Goal: Information Seeking & Learning: Learn about a topic

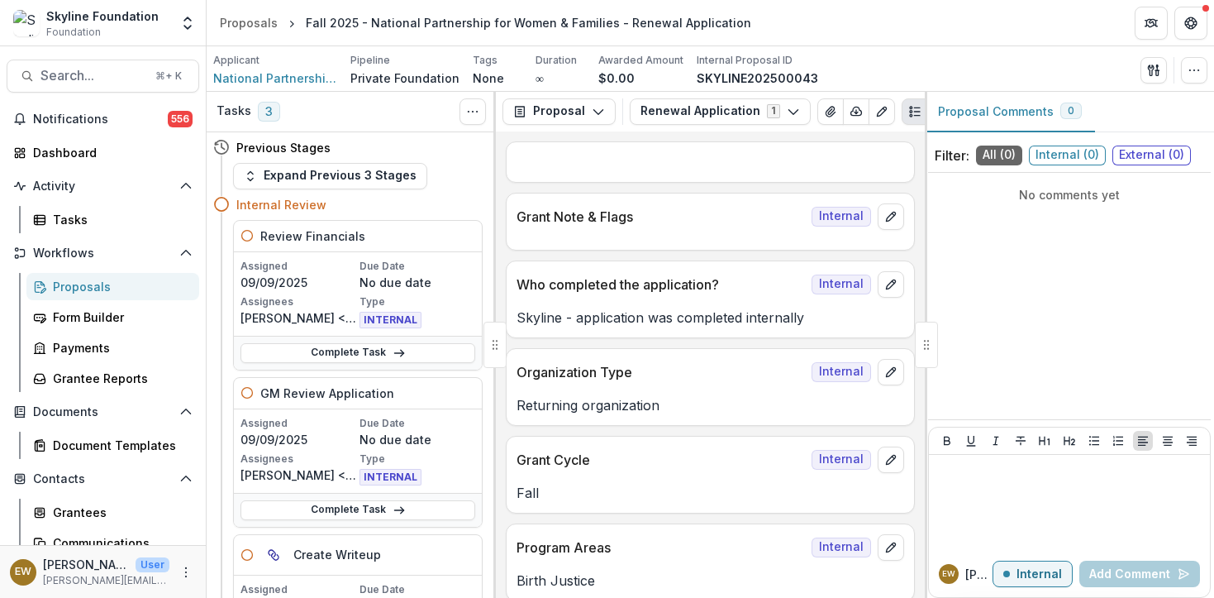
scroll to position [5109, 0]
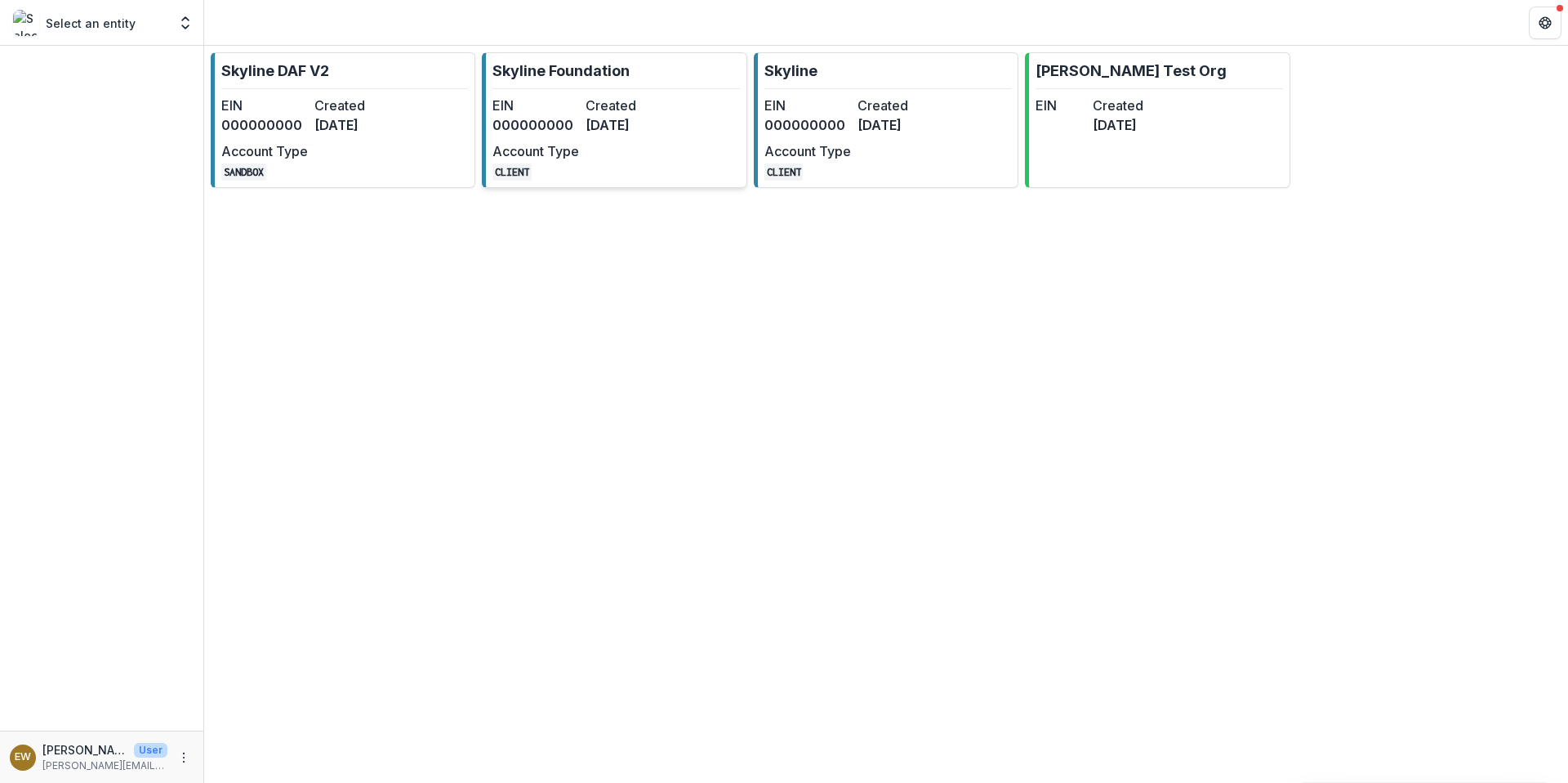
click at [614, 145] on div "EIN 000000000 Created 7 months ago Account Type CLIENT" at bounding box center [582, 138] width 180 height 85
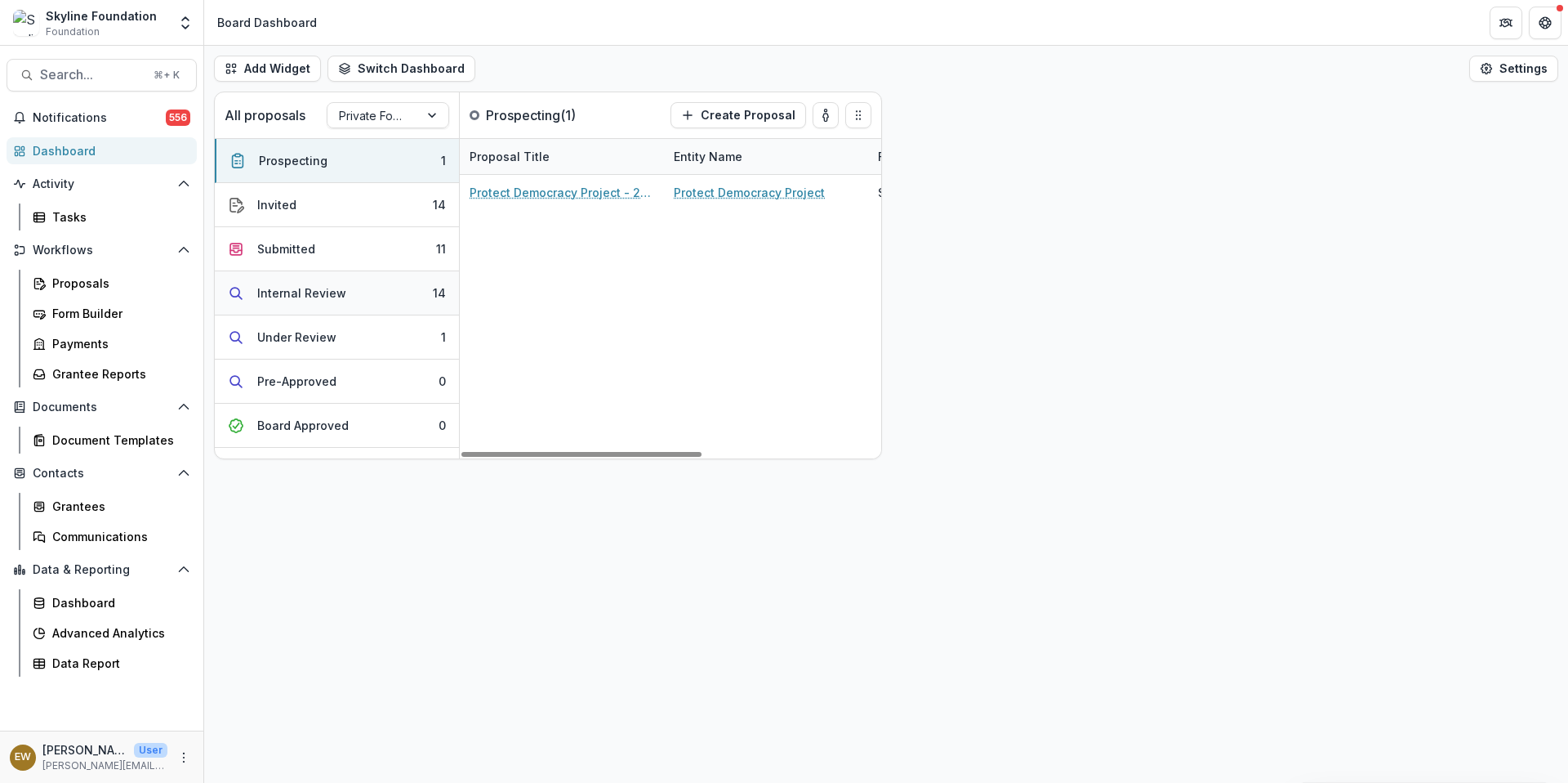
click at [384, 299] on button "Internal Review 14" at bounding box center [336, 293] width 244 height 44
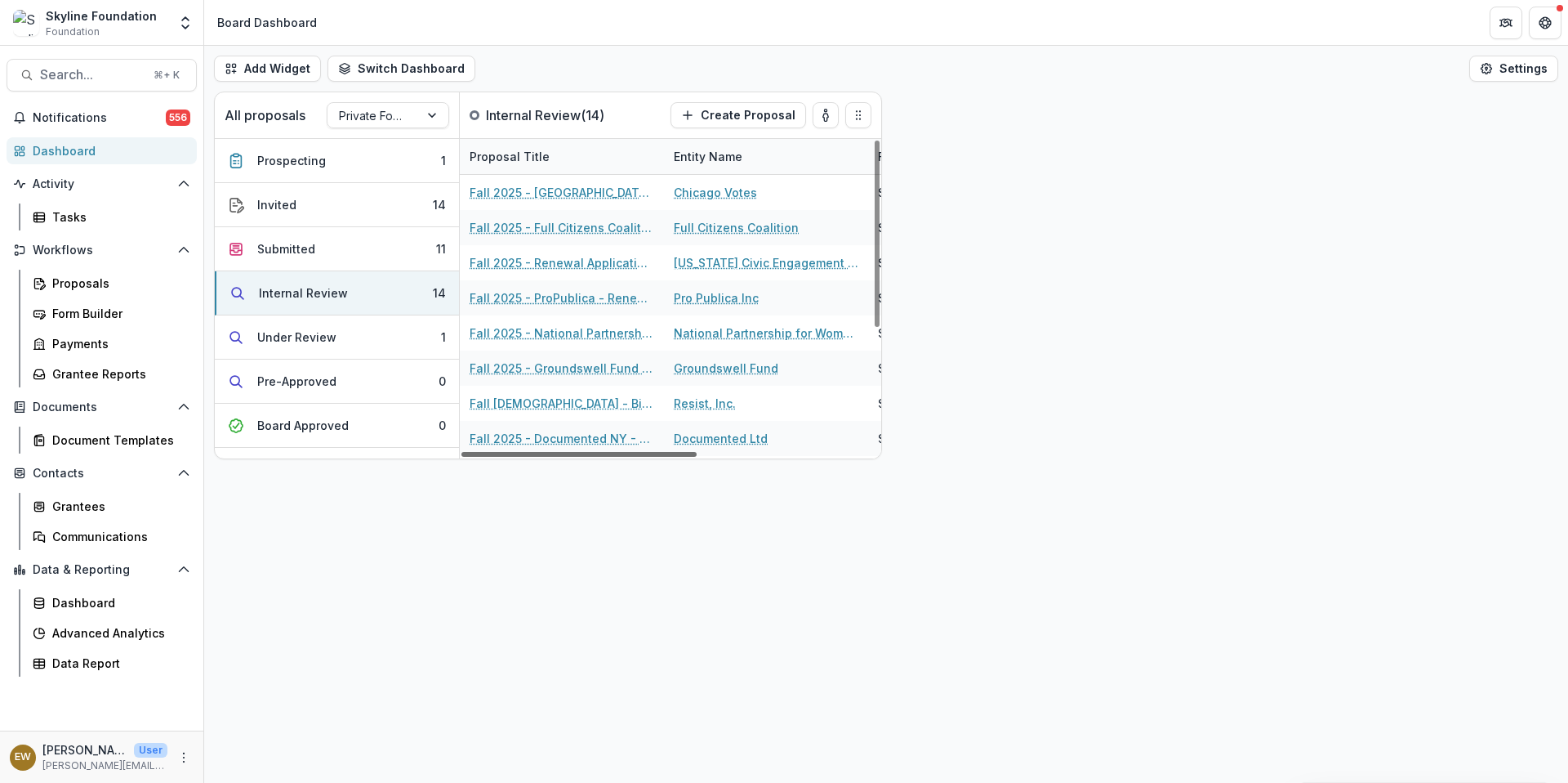
drag, startPoint x: 688, startPoint y: 451, endPoint x: 596, endPoint y: 453, distance: 92.0
click at [596, 455] on div at bounding box center [579, 454] width 235 height 5
click at [112, 271] on link "Proposals" at bounding box center [111, 283] width 171 height 27
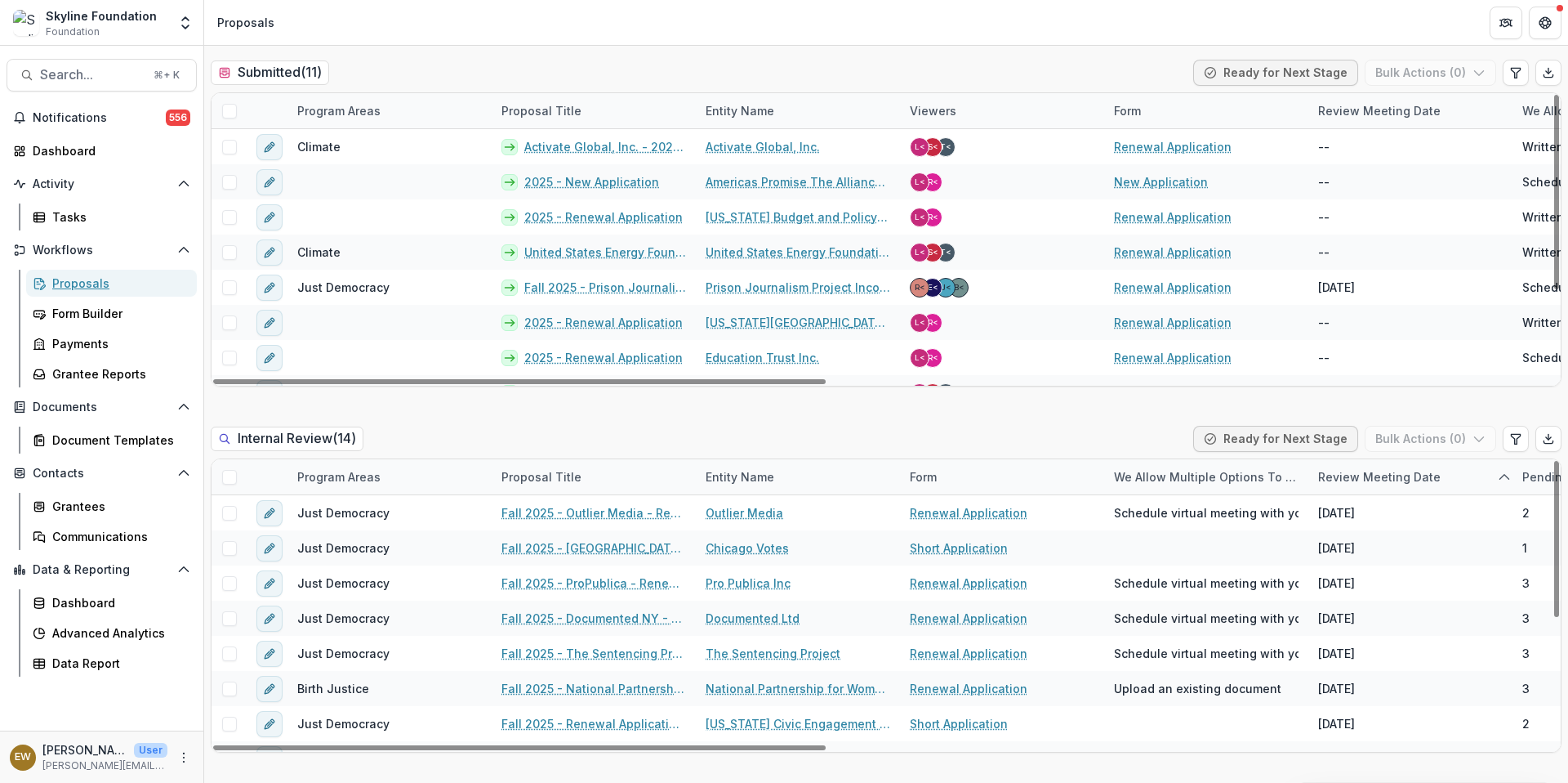
scroll to position [902, 0]
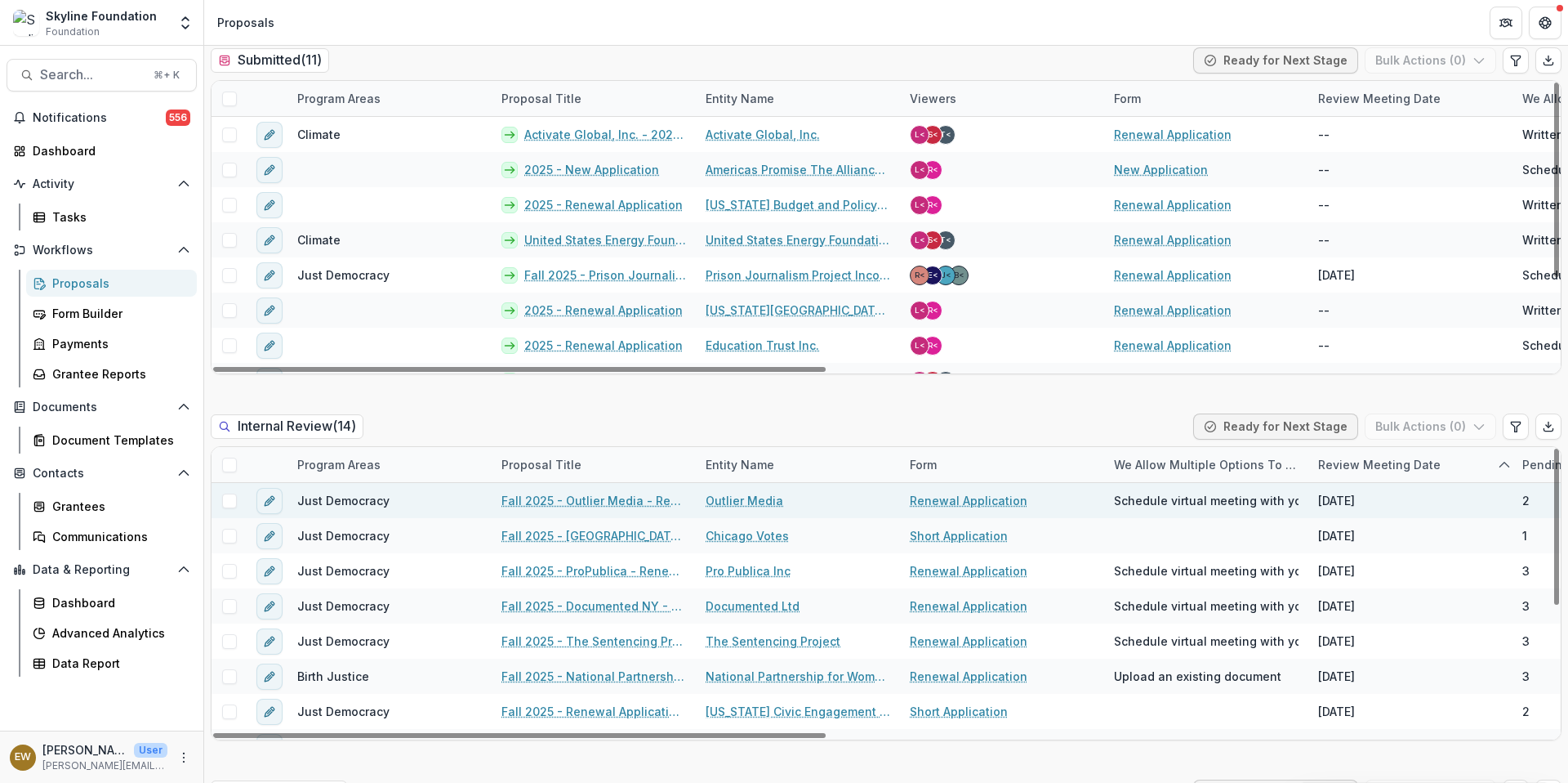
click at [599, 495] on link "Fall 2025 - Outlier Media - Renewal Application" at bounding box center [593, 500] width 185 height 17
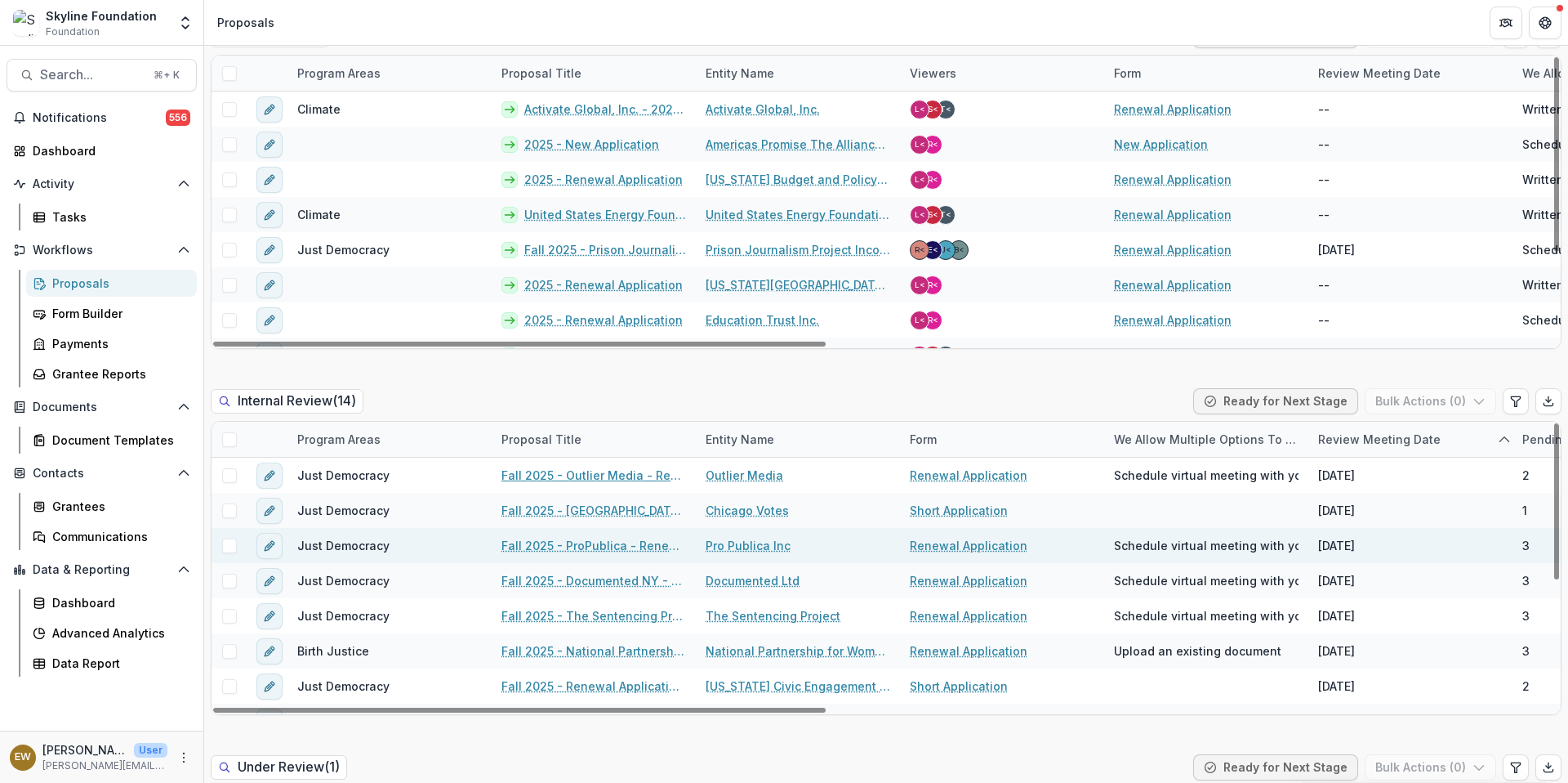
scroll to position [977, 0]
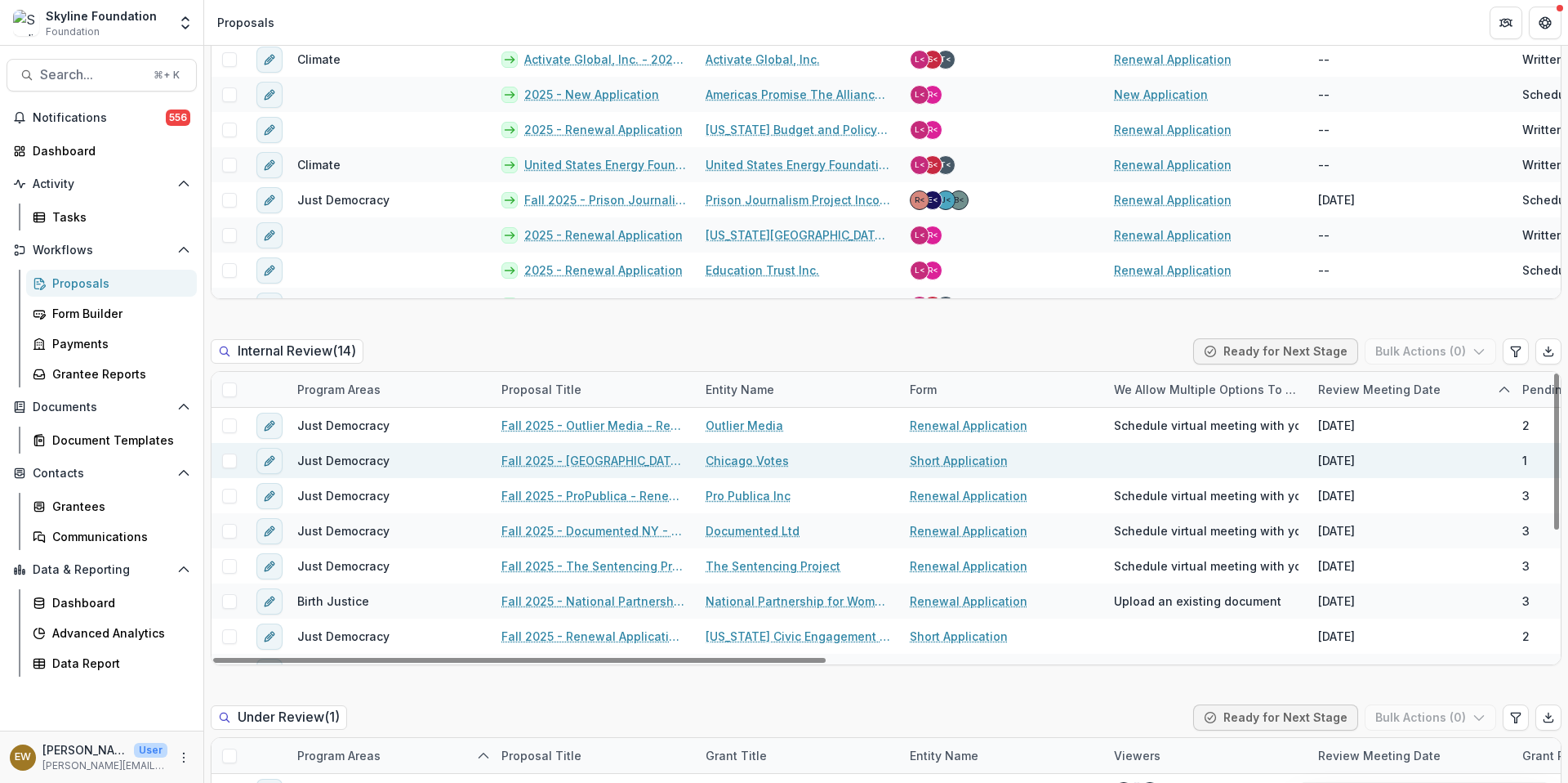
click at [644, 459] on link "Fall 2025 - Chicago Votes - Renewal (Short) Application" at bounding box center [593, 460] width 185 height 17
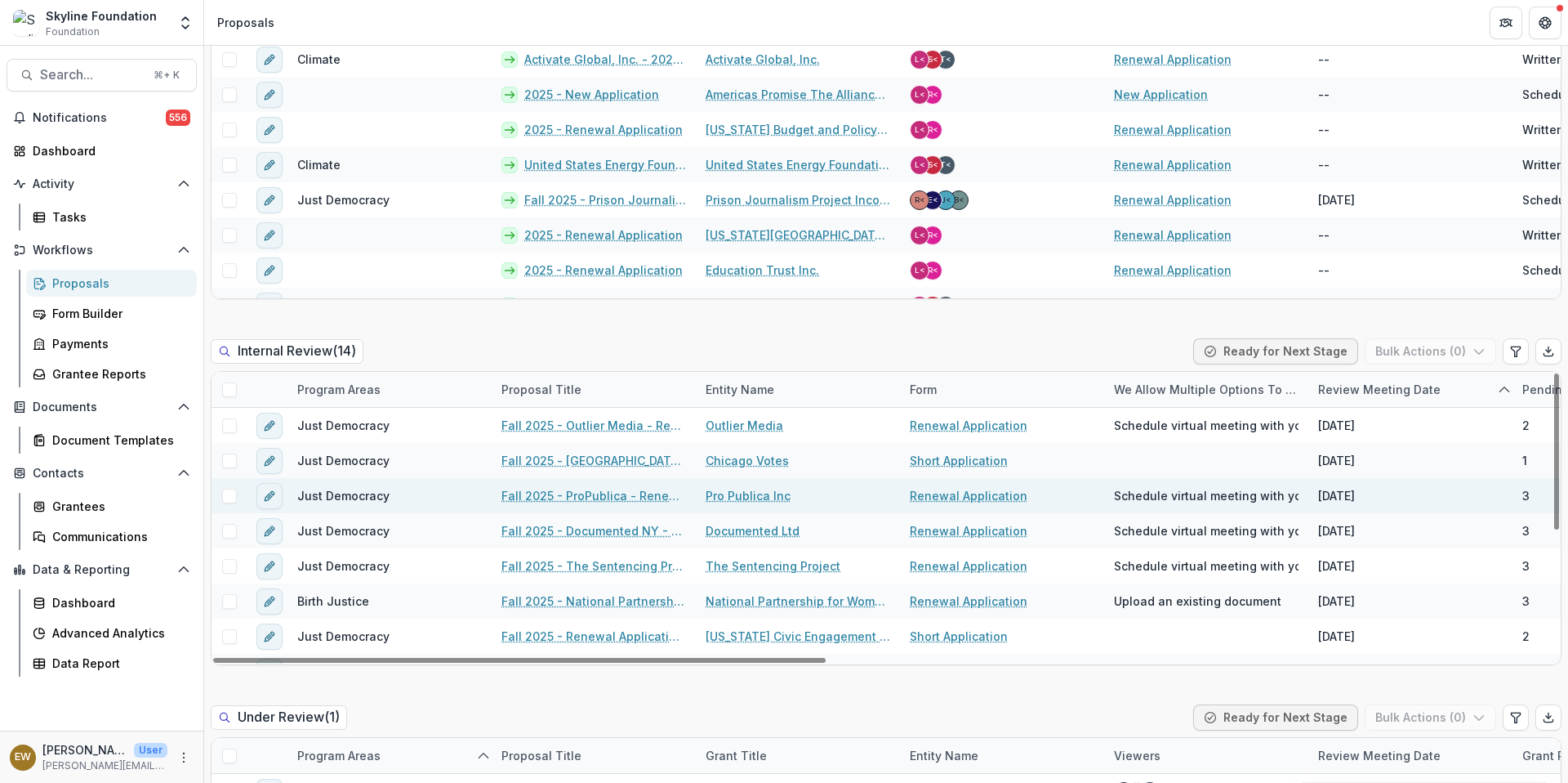
click at [550, 497] on link "Fall 2025 - ProPublica - Renewal Application" at bounding box center [593, 495] width 185 height 17
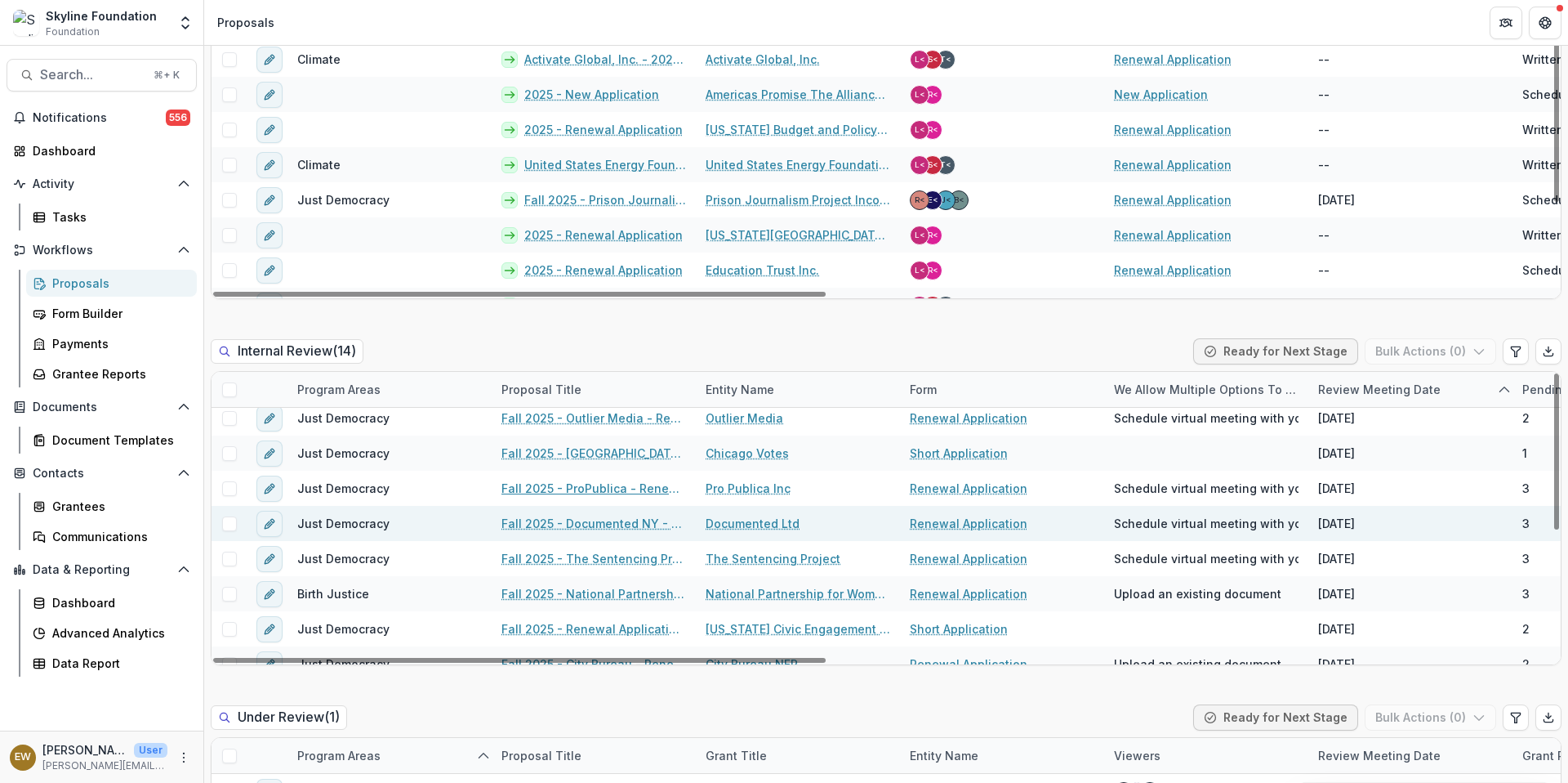
scroll to position [12, 0]
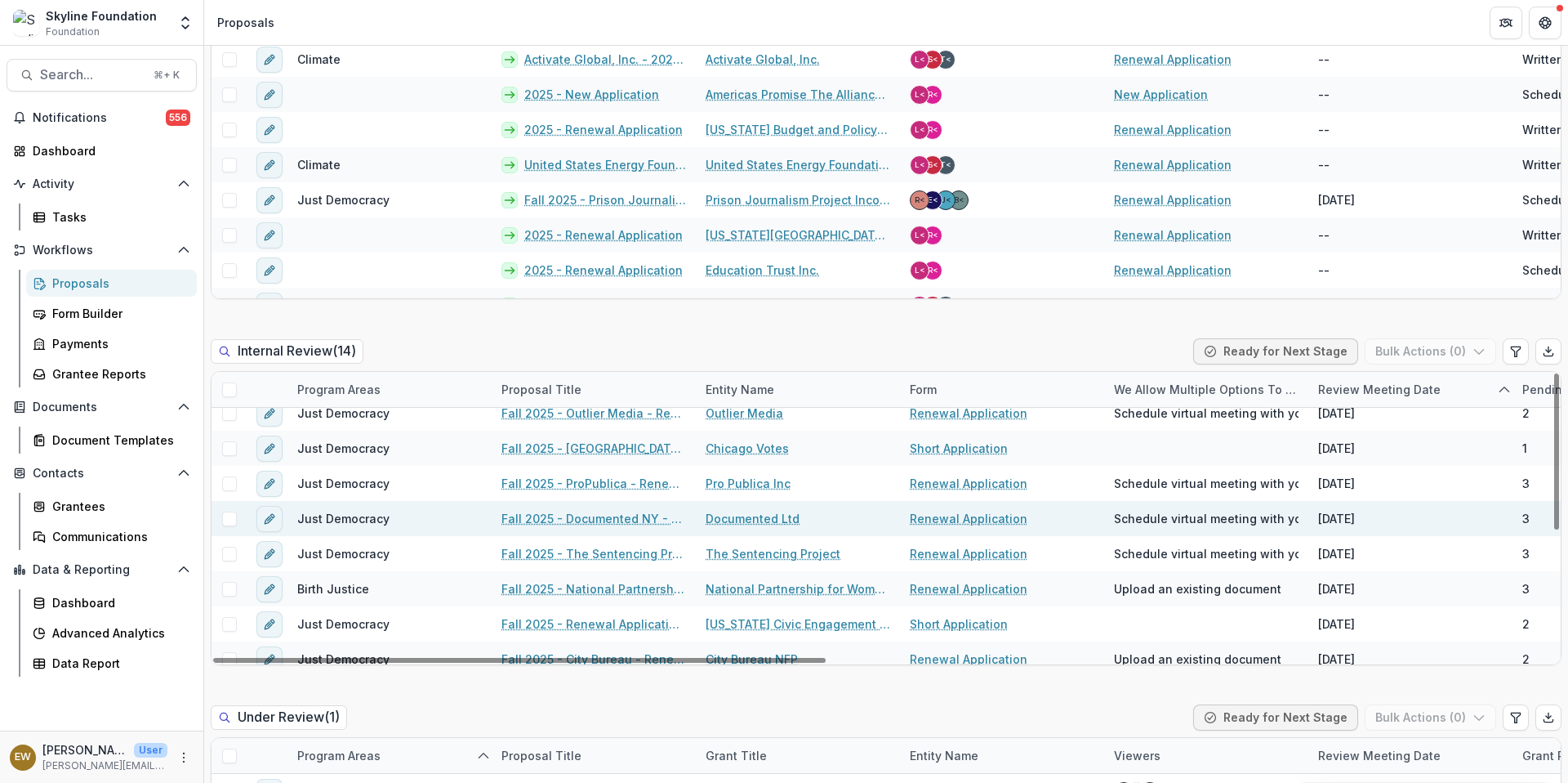
click at [581, 525] on link "Fall 2025 - Documented NY - Renewal Application" at bounding box center [593, 518] width 185 height 17
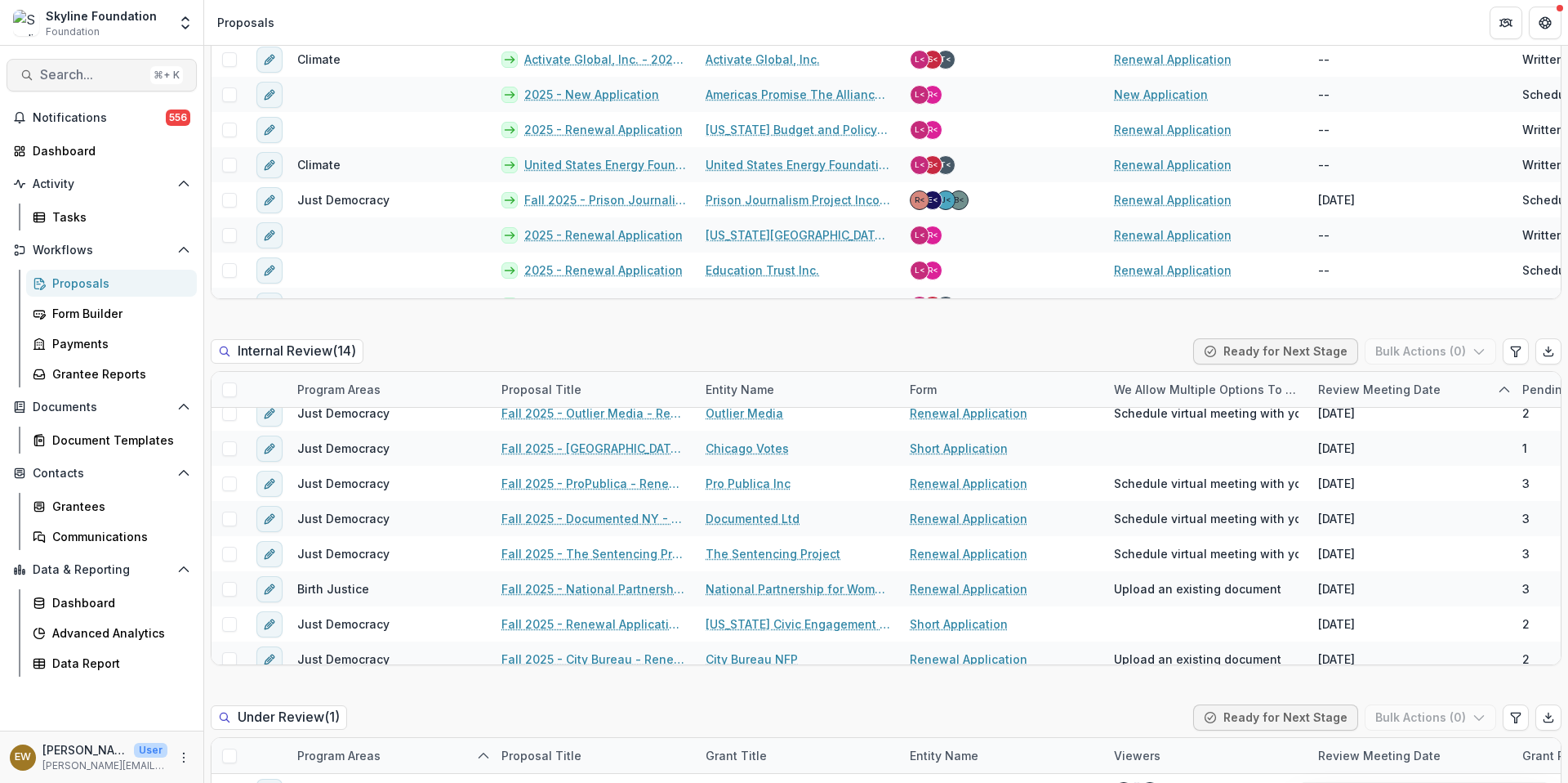
click at [83, 74] on span "Search..." at bounding box center [91, 75] width 104 height 16
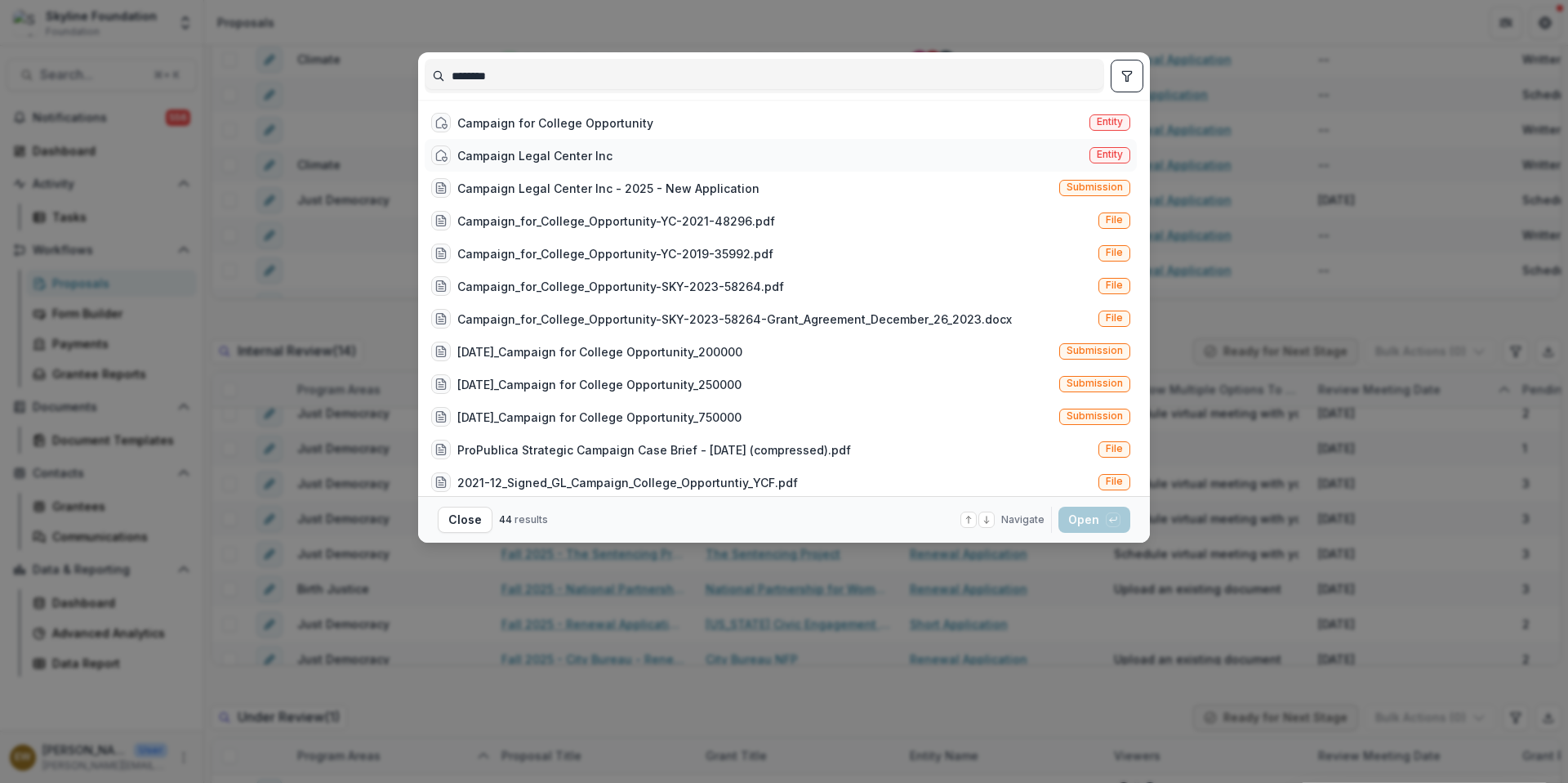
type input "********"
click at [579, 157] on div "Campaign Legal Center Inc" at bounding box center [535, 155] width 155 height 17
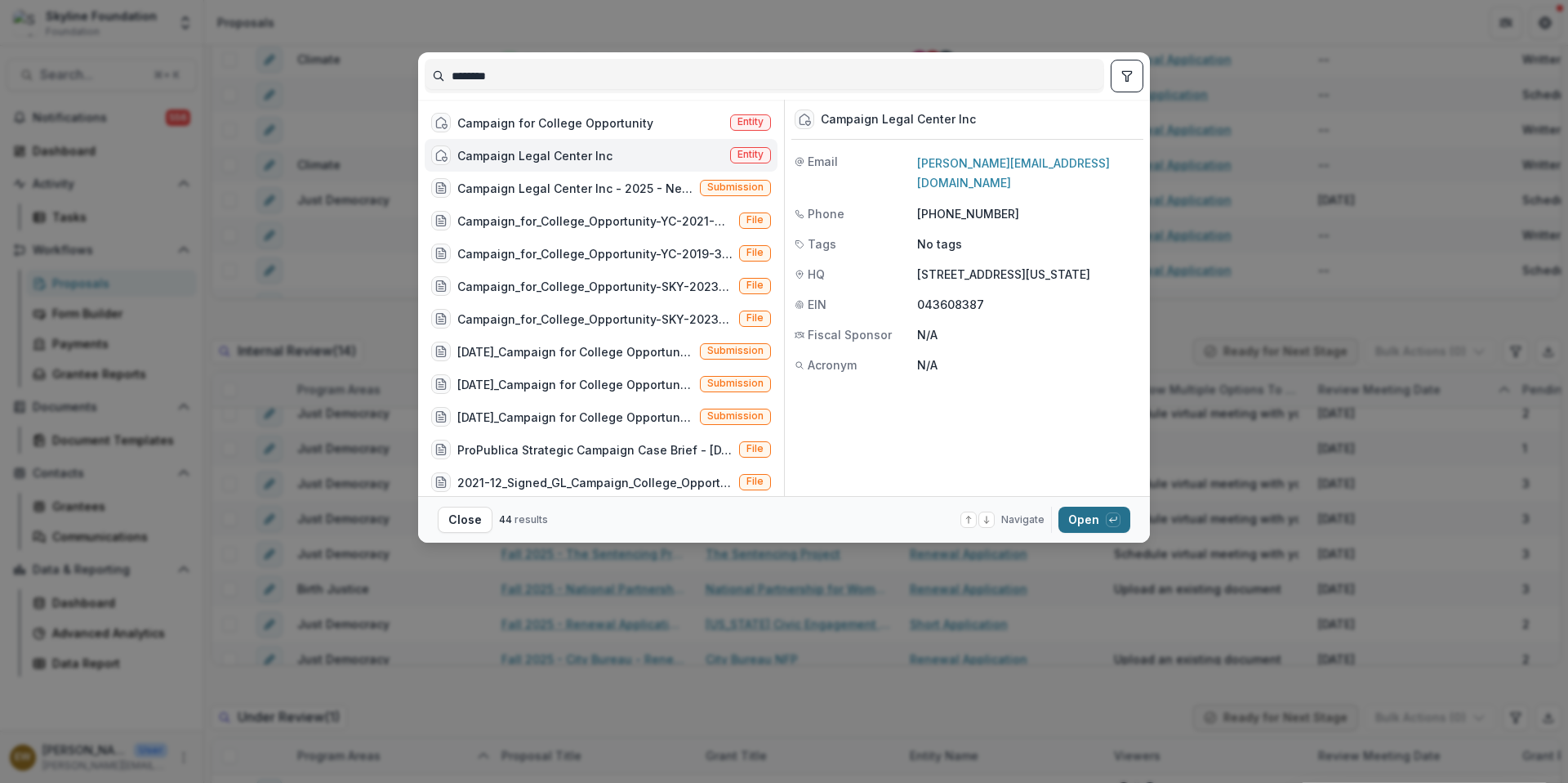
click at [1085, 516] on button "Open with enter key" at bounding box center [1094, 519] width 72 height 26
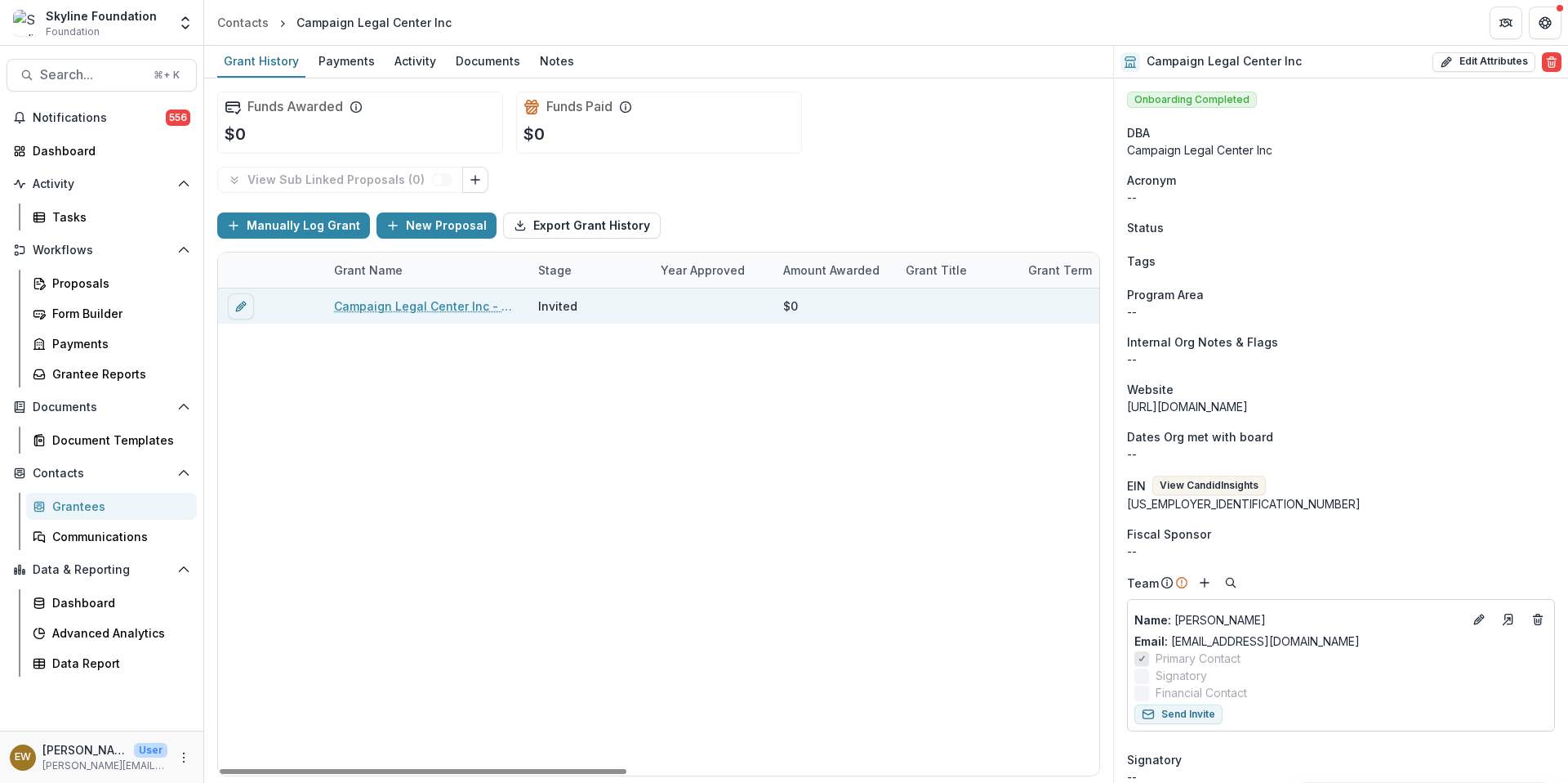
click at [380, 300] on link "Campaign Legal Center Inc - 2025 - New Application" at bounding box center [426, 305] width 185 height 17
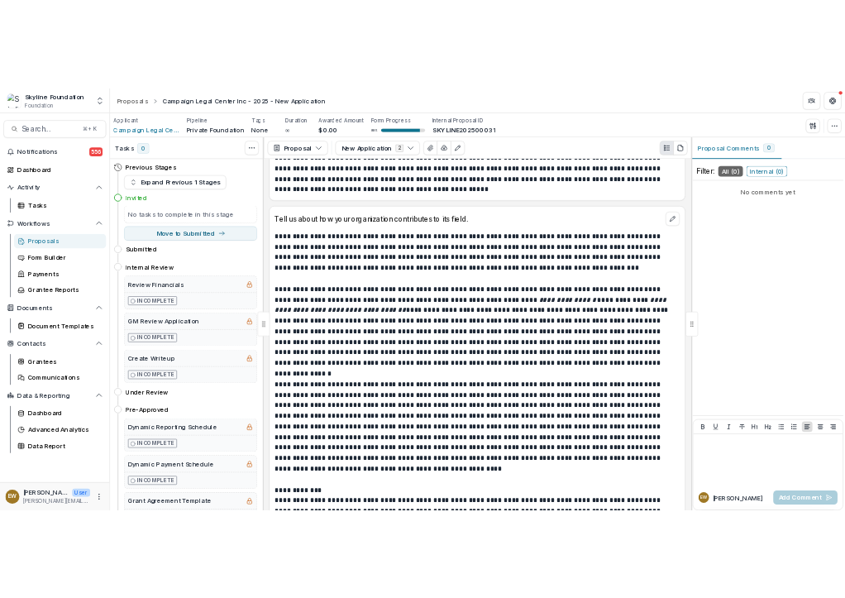
scroll to position [7336, 0]
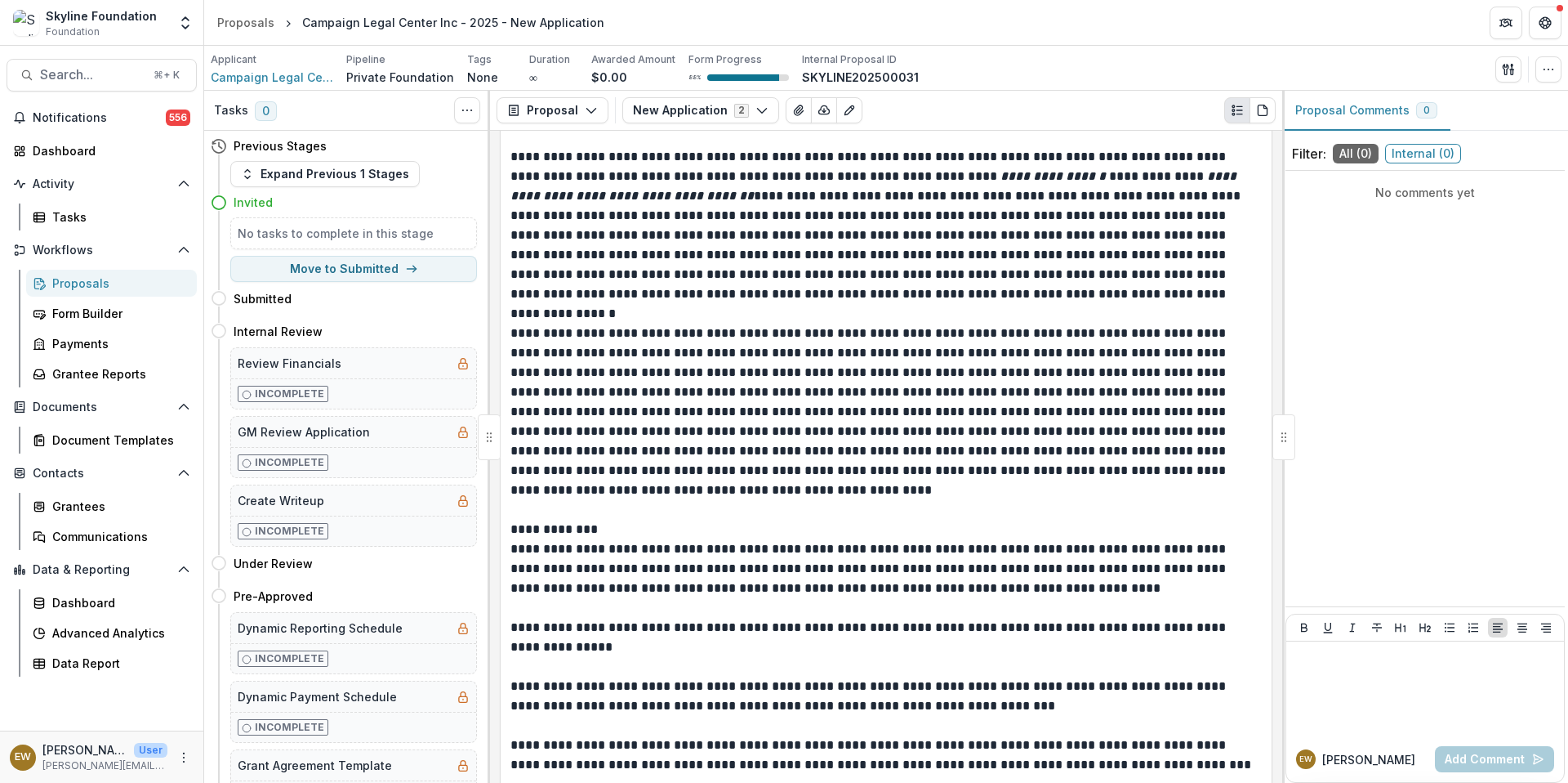
click at [714, 346] on p "**********" at bounding box center [883, 411] width 746 height 177
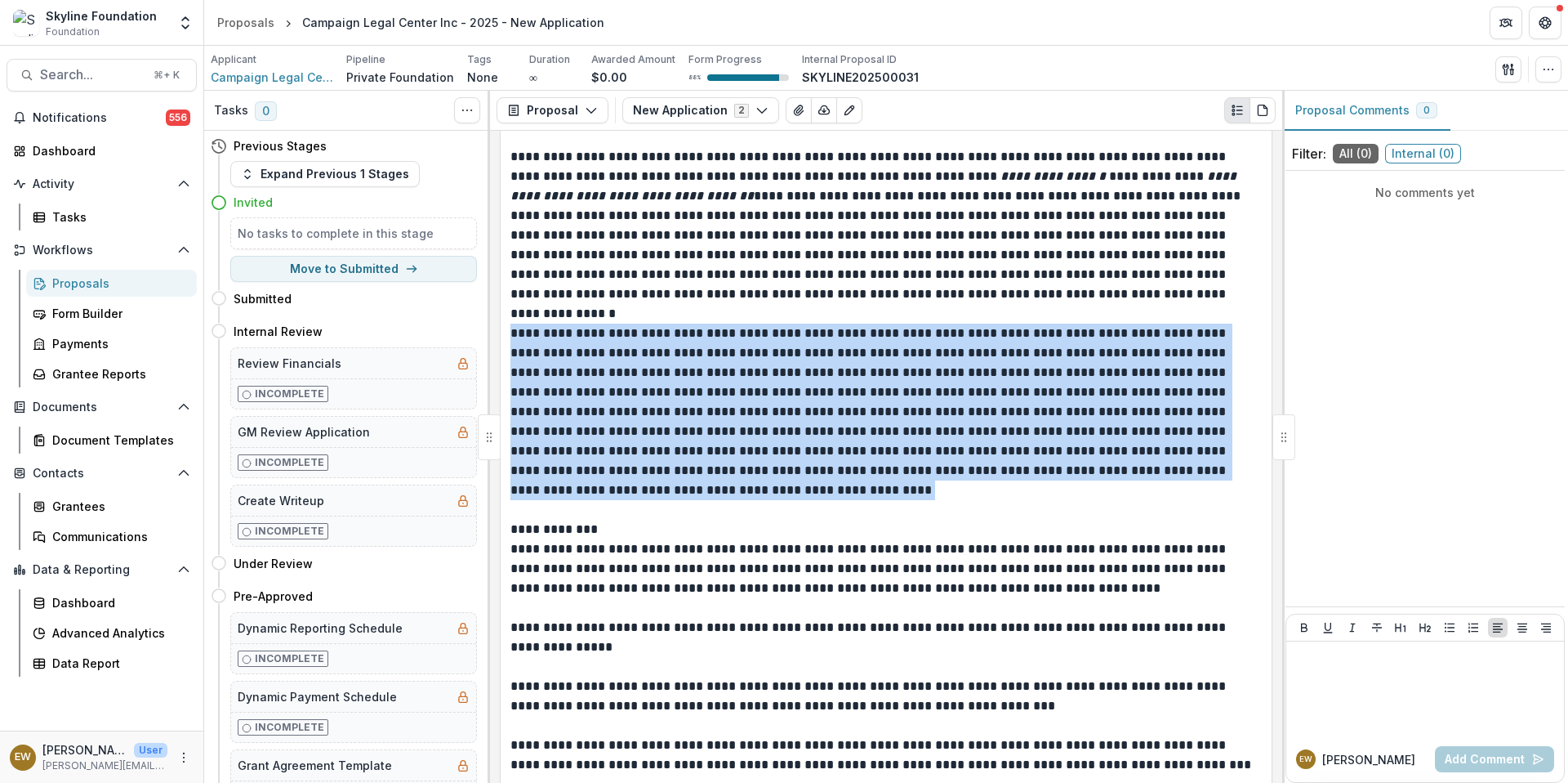
click at [714, 346] on p "**********" at bounding box center [883, 411] width 746 height 177
click at [873, 576] on p "**********" at bounding box center [883, 568] width 746 height 59
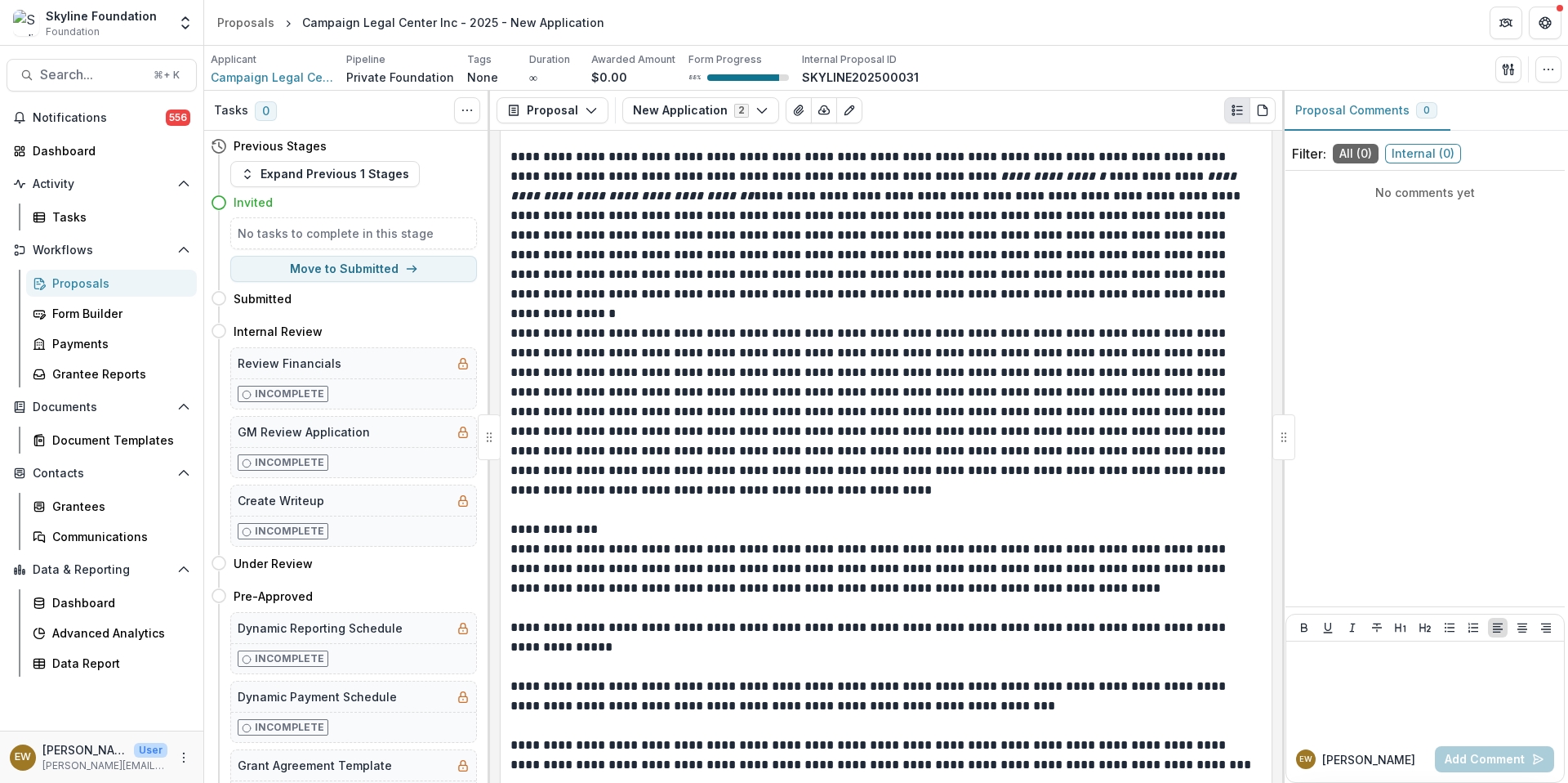
click at [873, 577] on p "**********" at bounding box center [883, 568] width 746 height 59
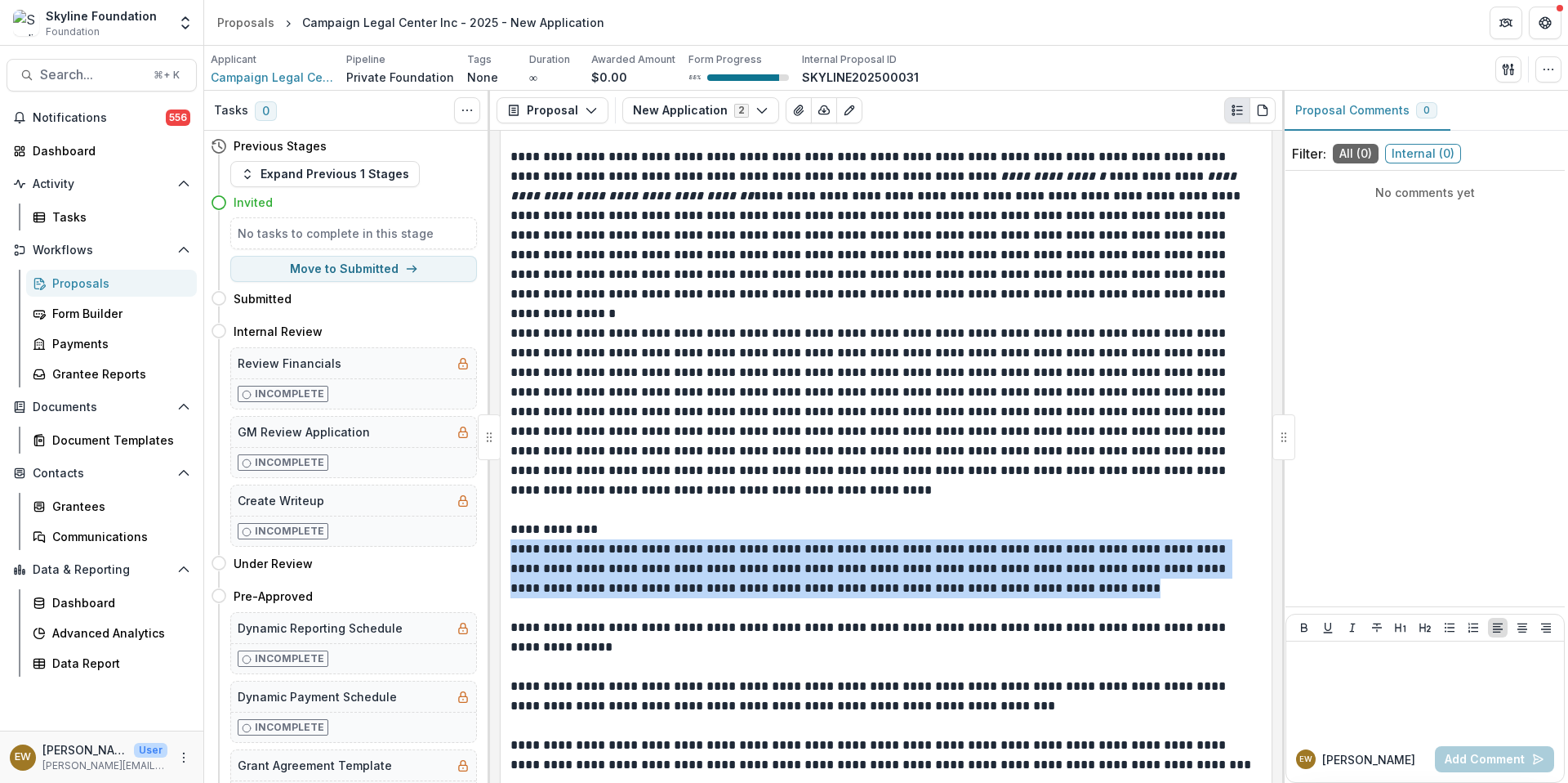
click at [873, 577] on p "**********" at bounding box center [883, 568] width 746 height 59
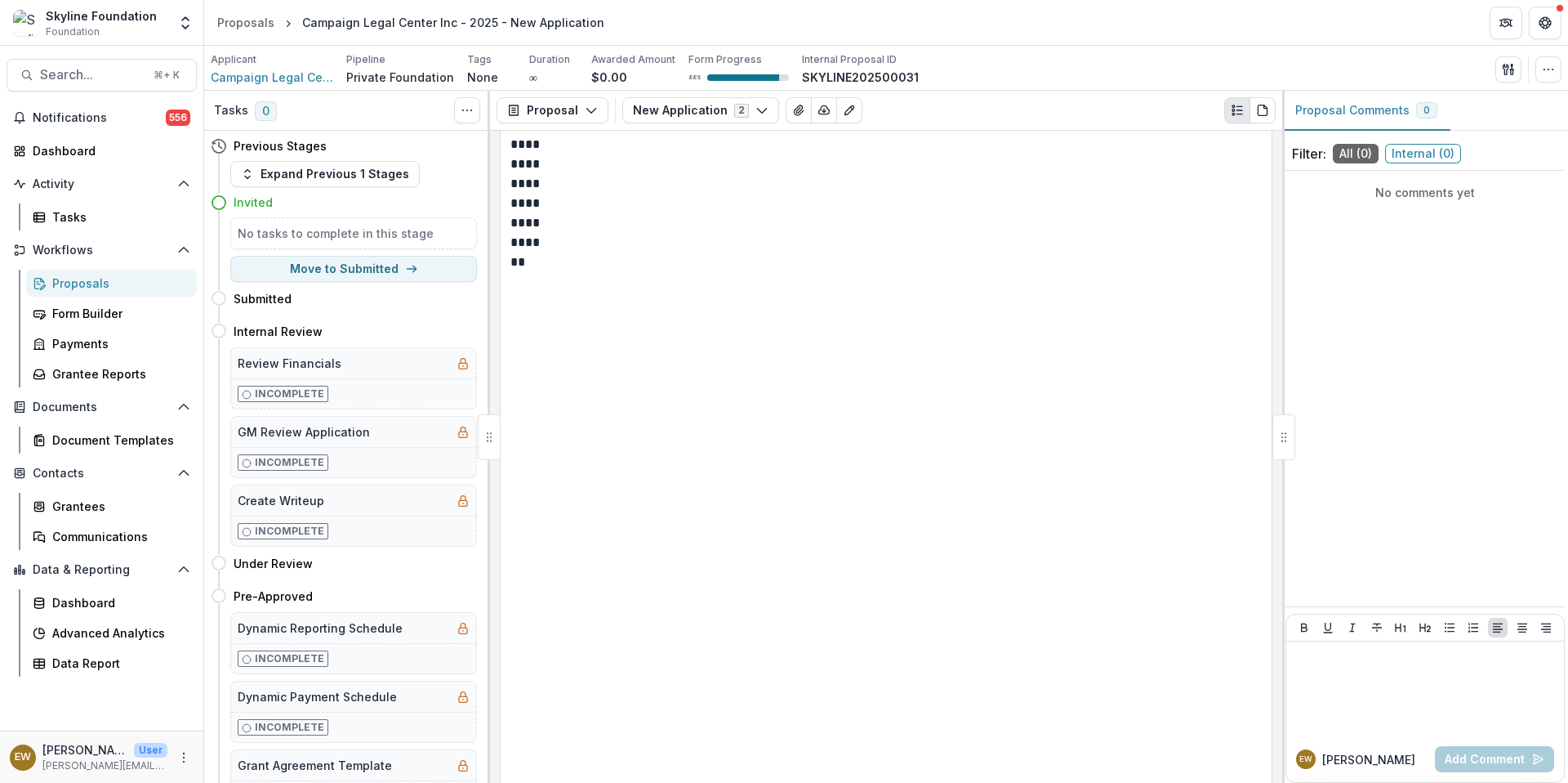
scroll to position [96854, 0]
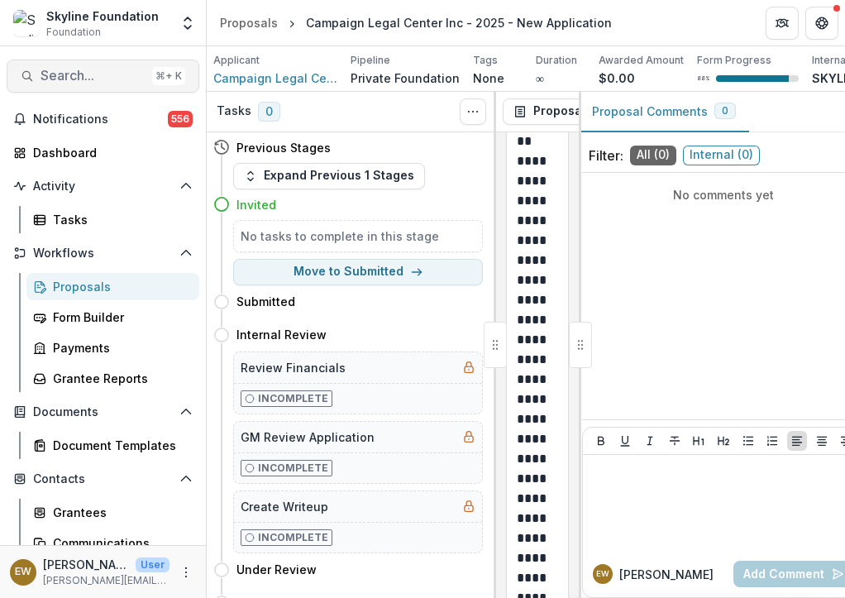
click at [80, 69] on span "Search..." at bounding box center [92, 76] width 105 height 16
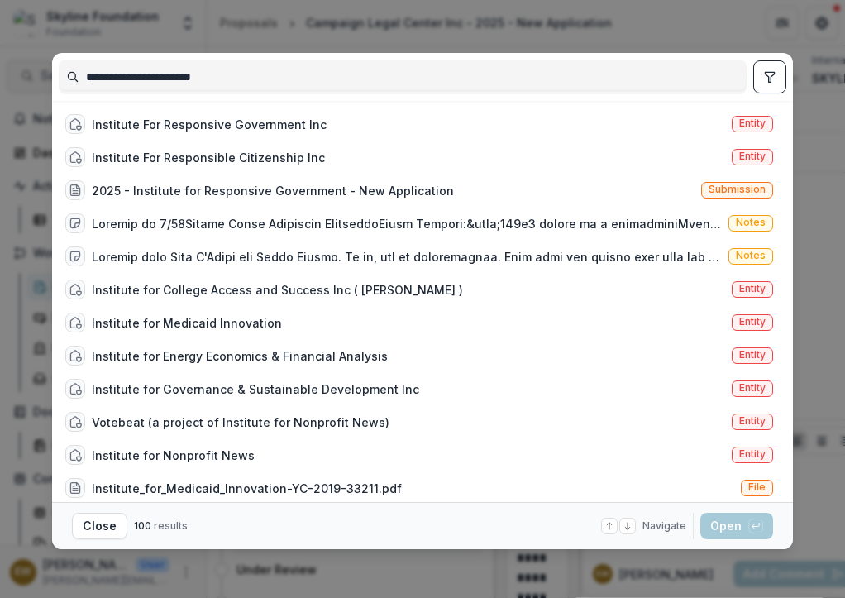
type input "**********"
click at [260, 121] on div "Institute For Responsive Government Inc" at bounding box center [209, 124] width 235 height 17
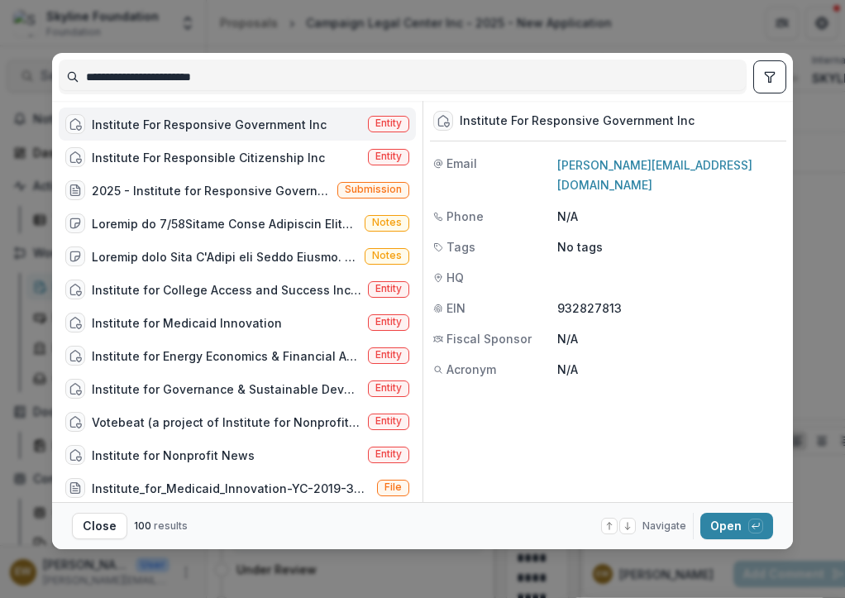
click at [711, 522] on button "Open with enter key" at bounding box center [736, 525] width 73 height 26
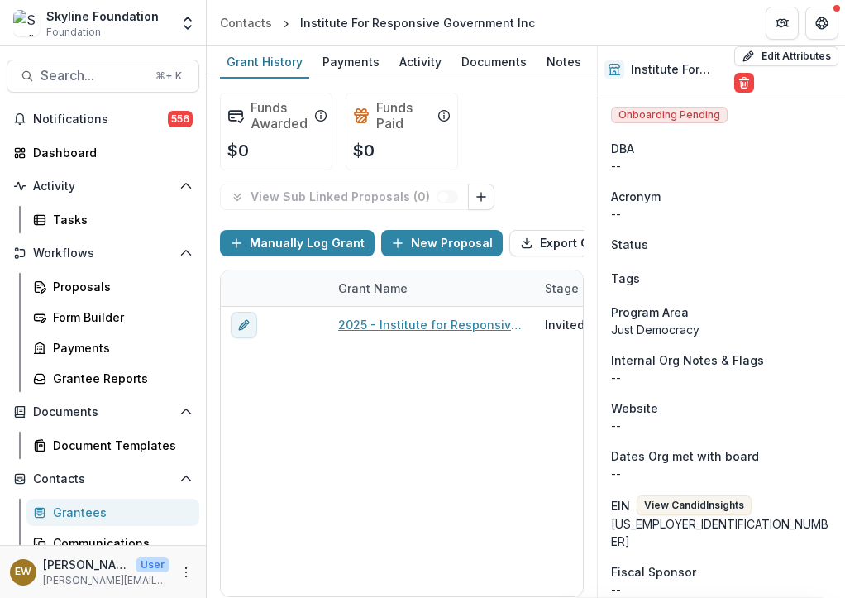
click at [407, 331] on link "2025 - Institute for Responsive Government - New Application" at bounding box center [431, 324] width 187 height 17
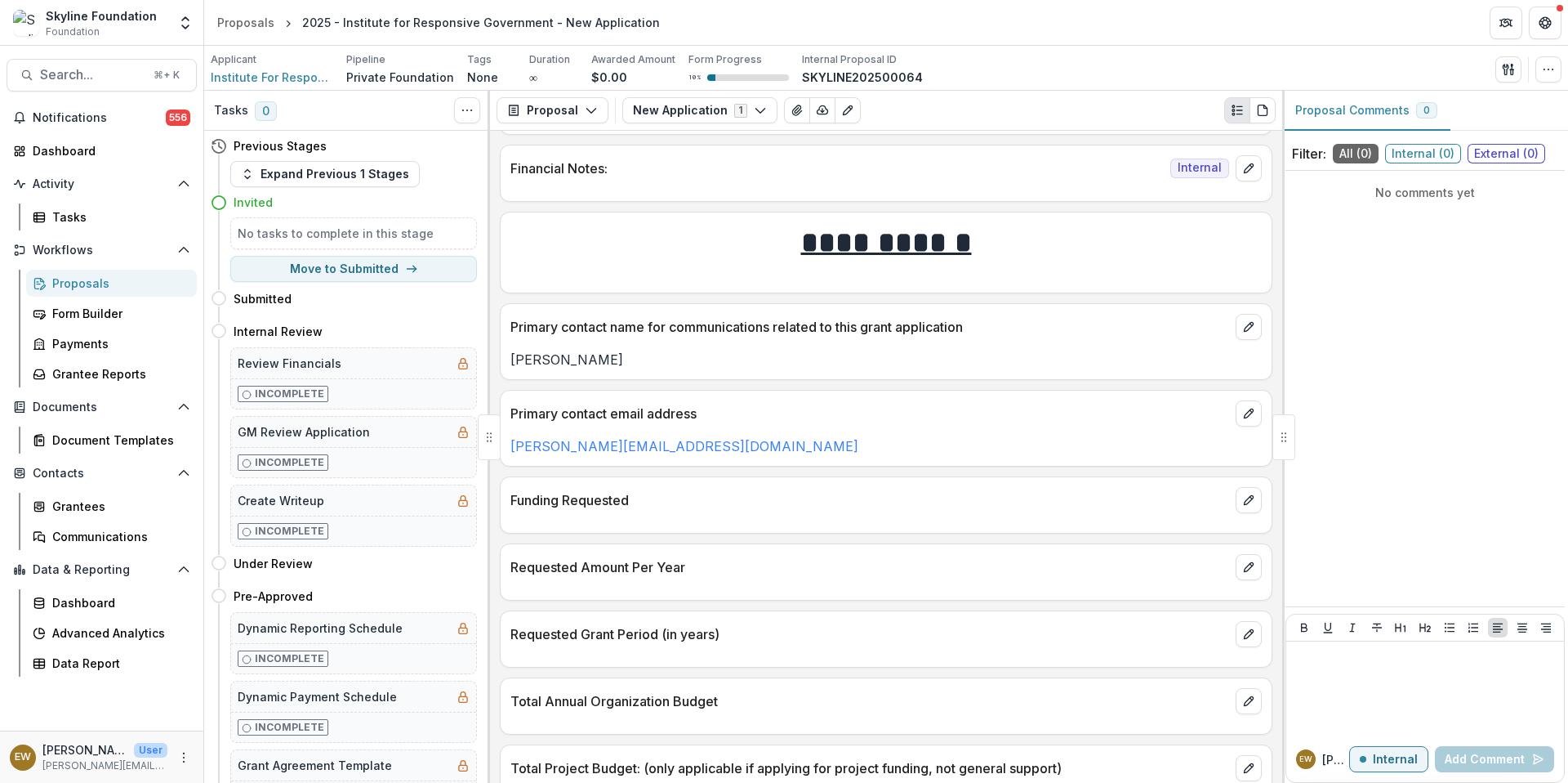
scroll to position [3589, 0]
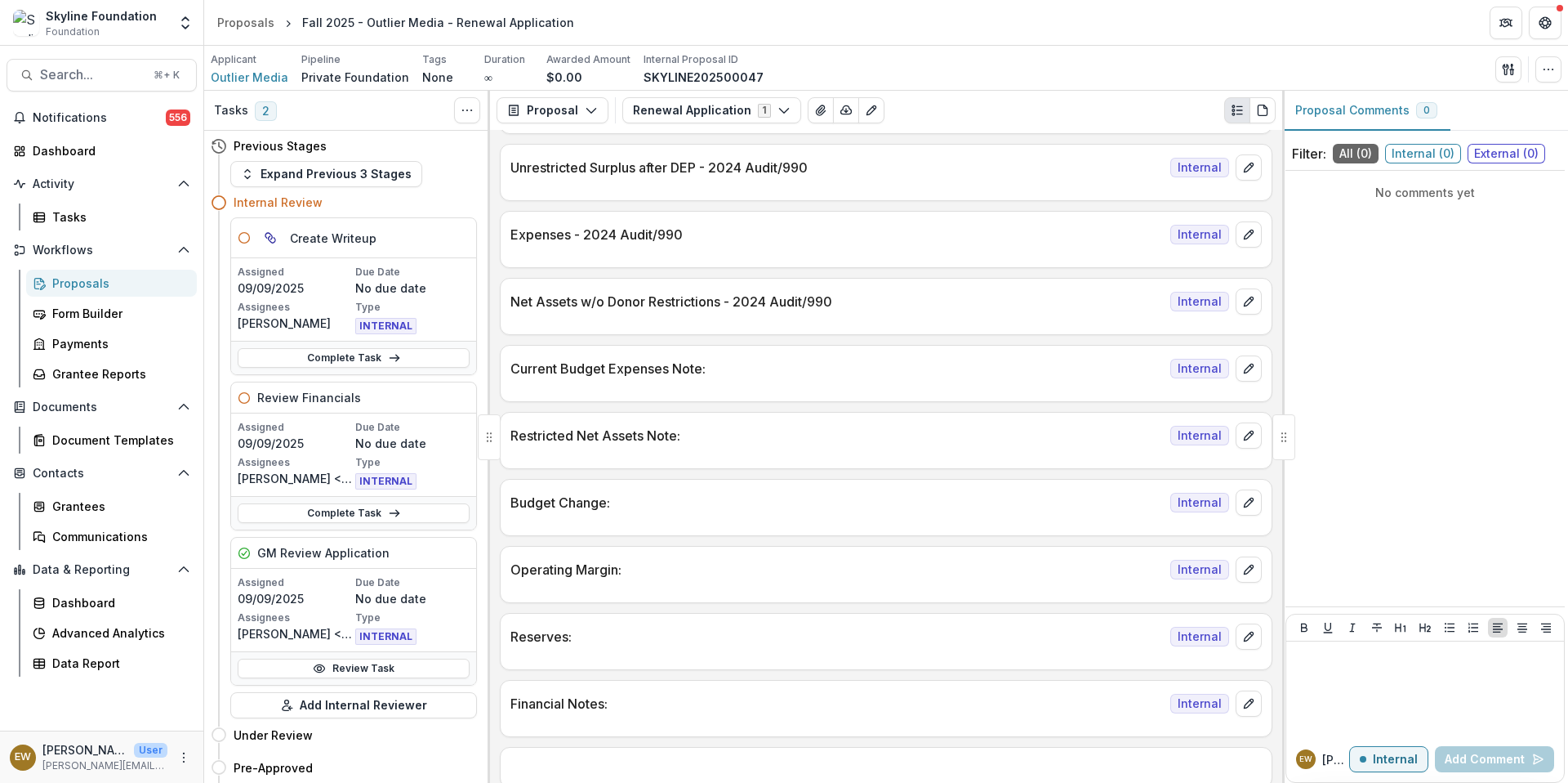
scroll to position [2261, 0]
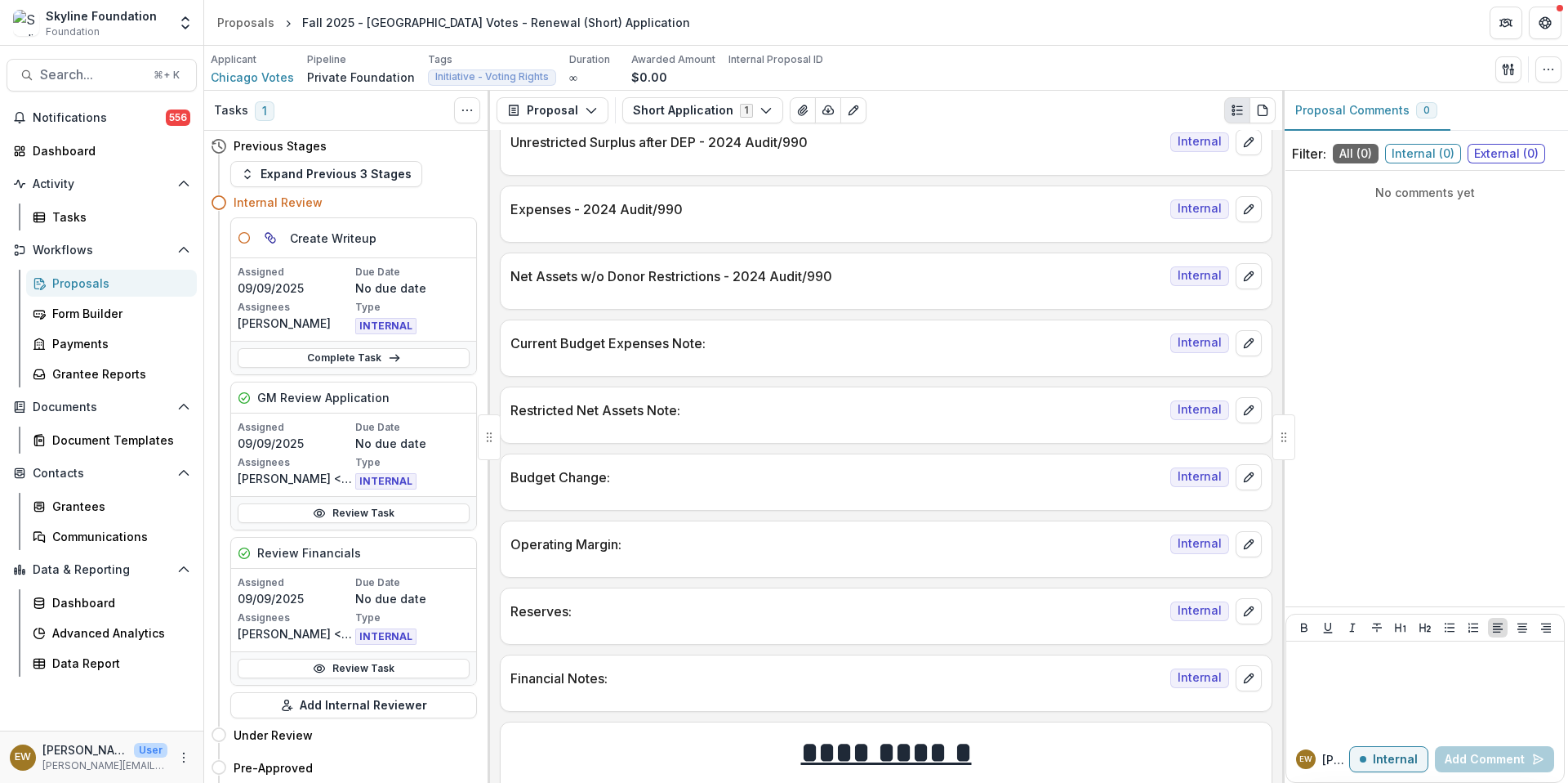
scroll to position [2191, 0]
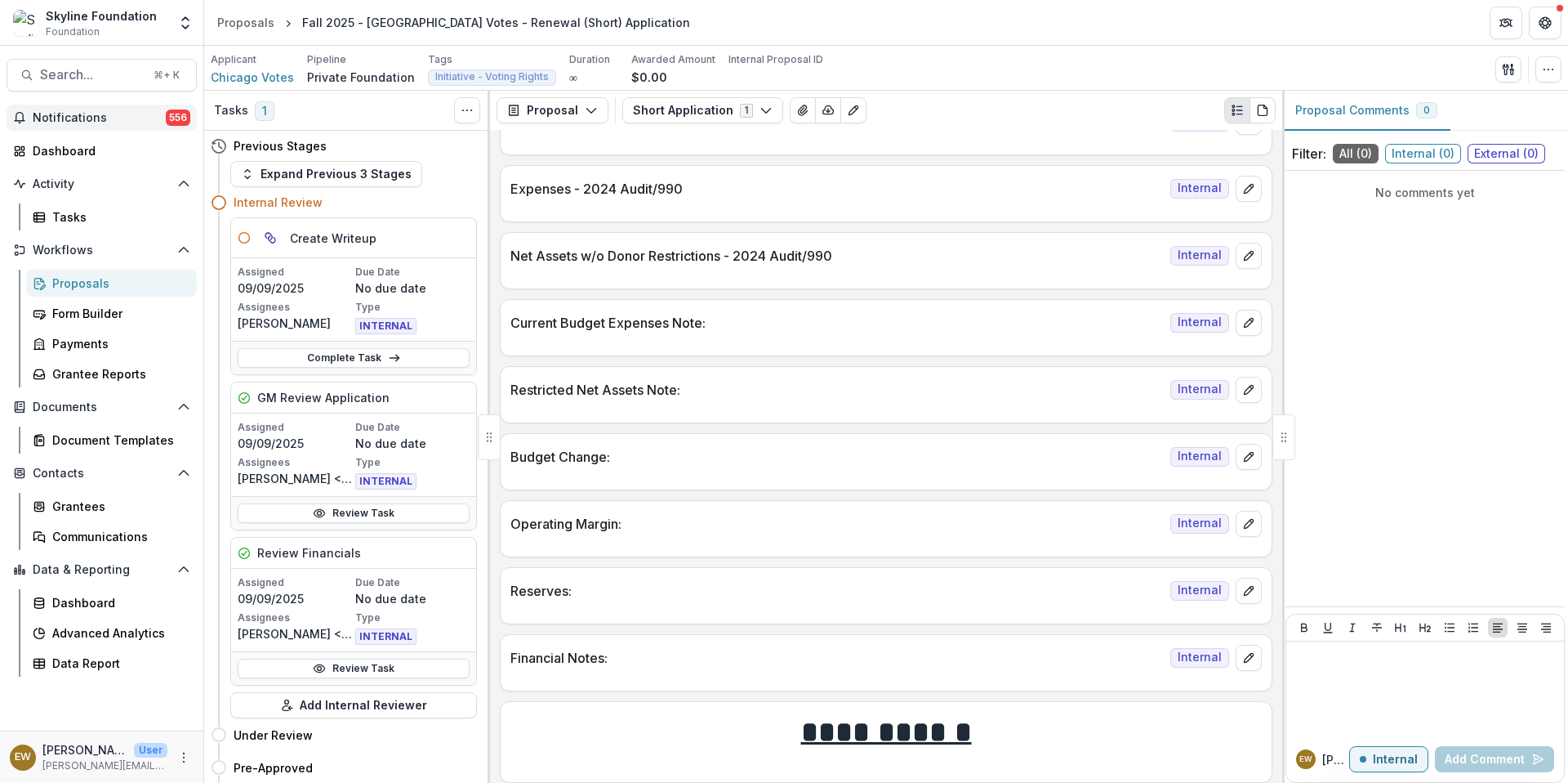
click at [80, 106] on button "Notifications 556" at bounding box center [102, 118] width 191 height 26
click at [95, 160] on link "Dashboard" at bounding box center [102, 150] width 191 height 27
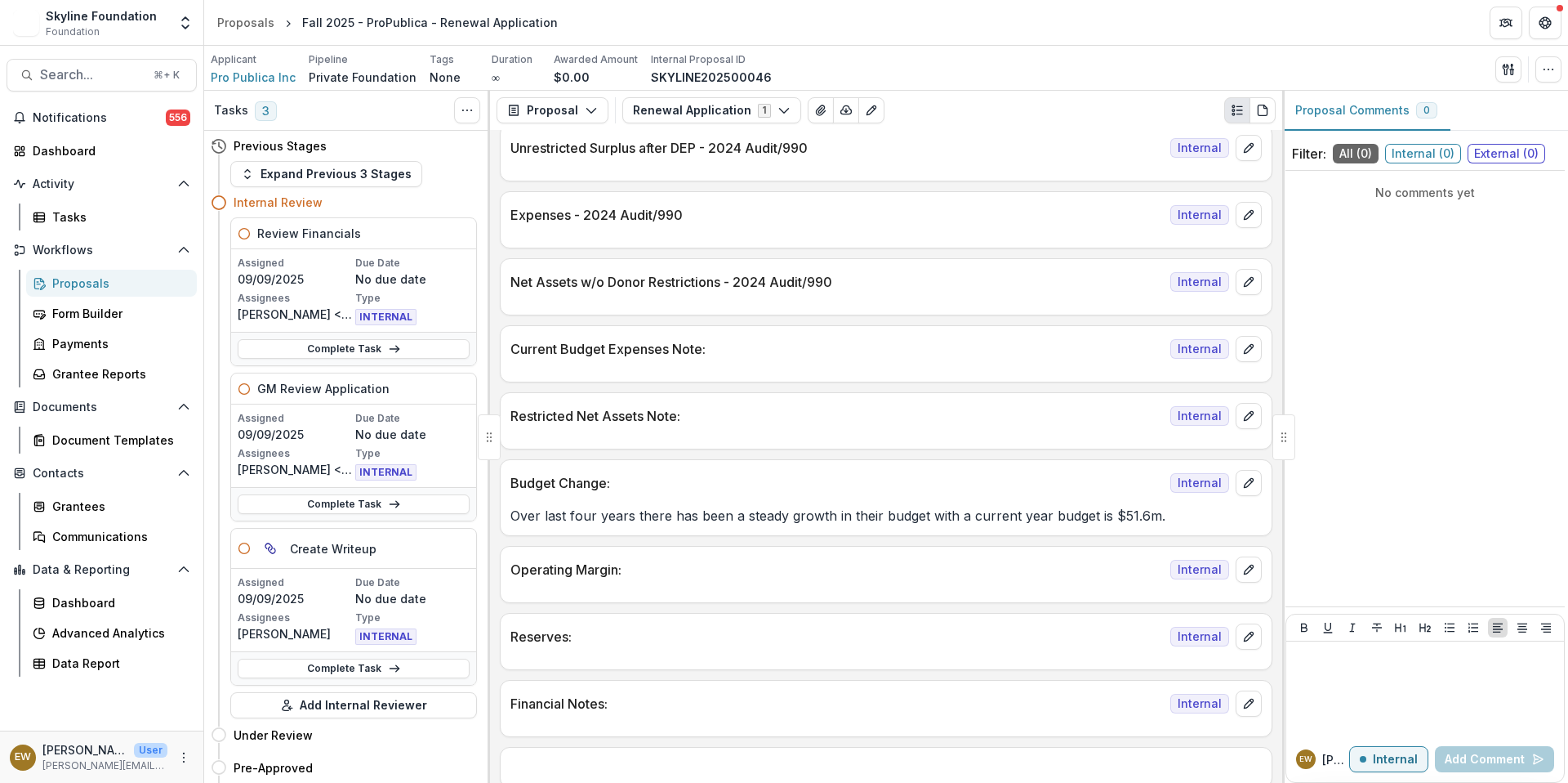
scroll to position [2224, 0]
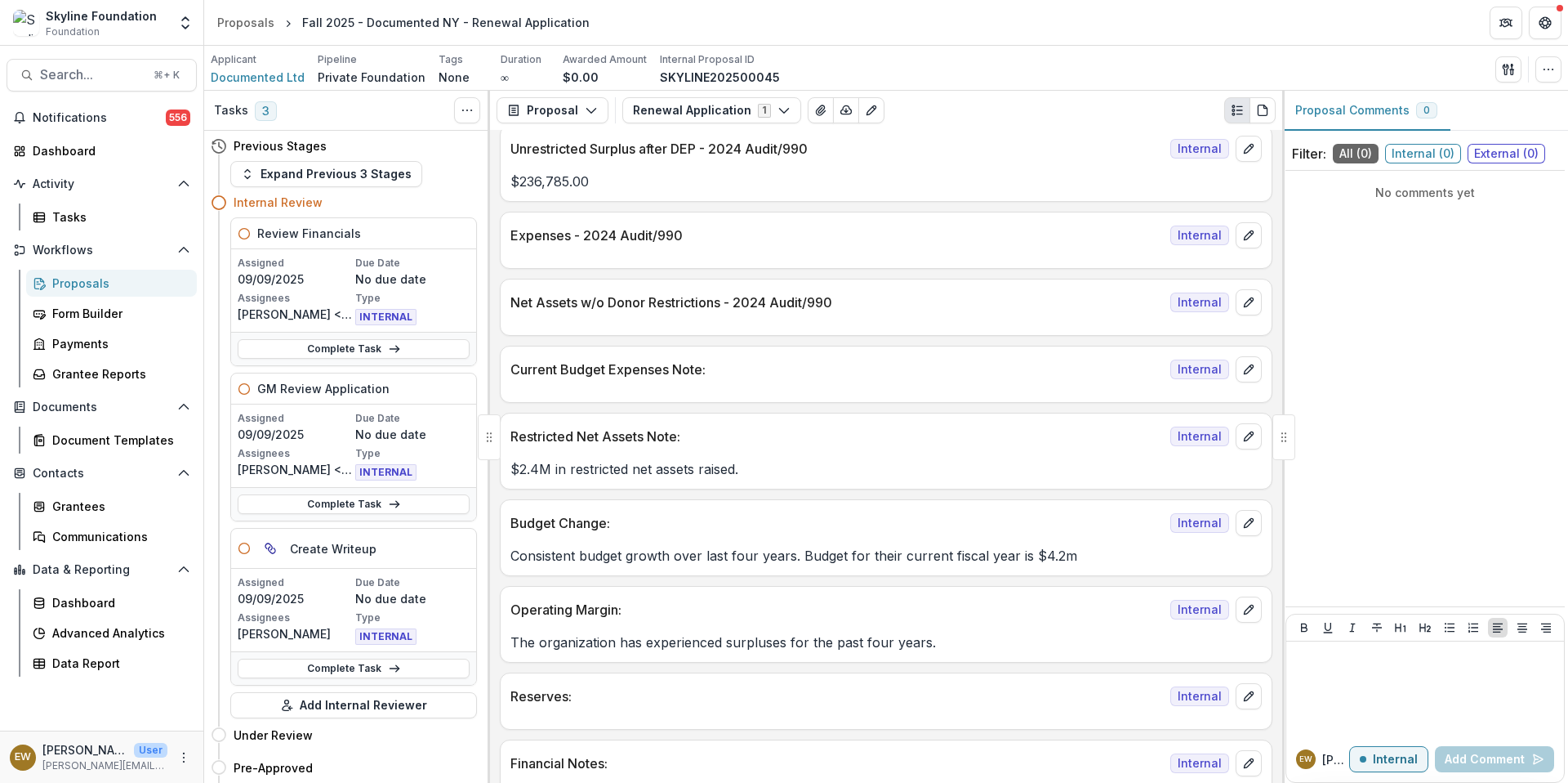
scroll to position [2282, 0]
click at [708, 549] on p "Consistent budget growth over last four years. Budget for their current fiscal …" at bounding box center [886, 555] width 751 height 20
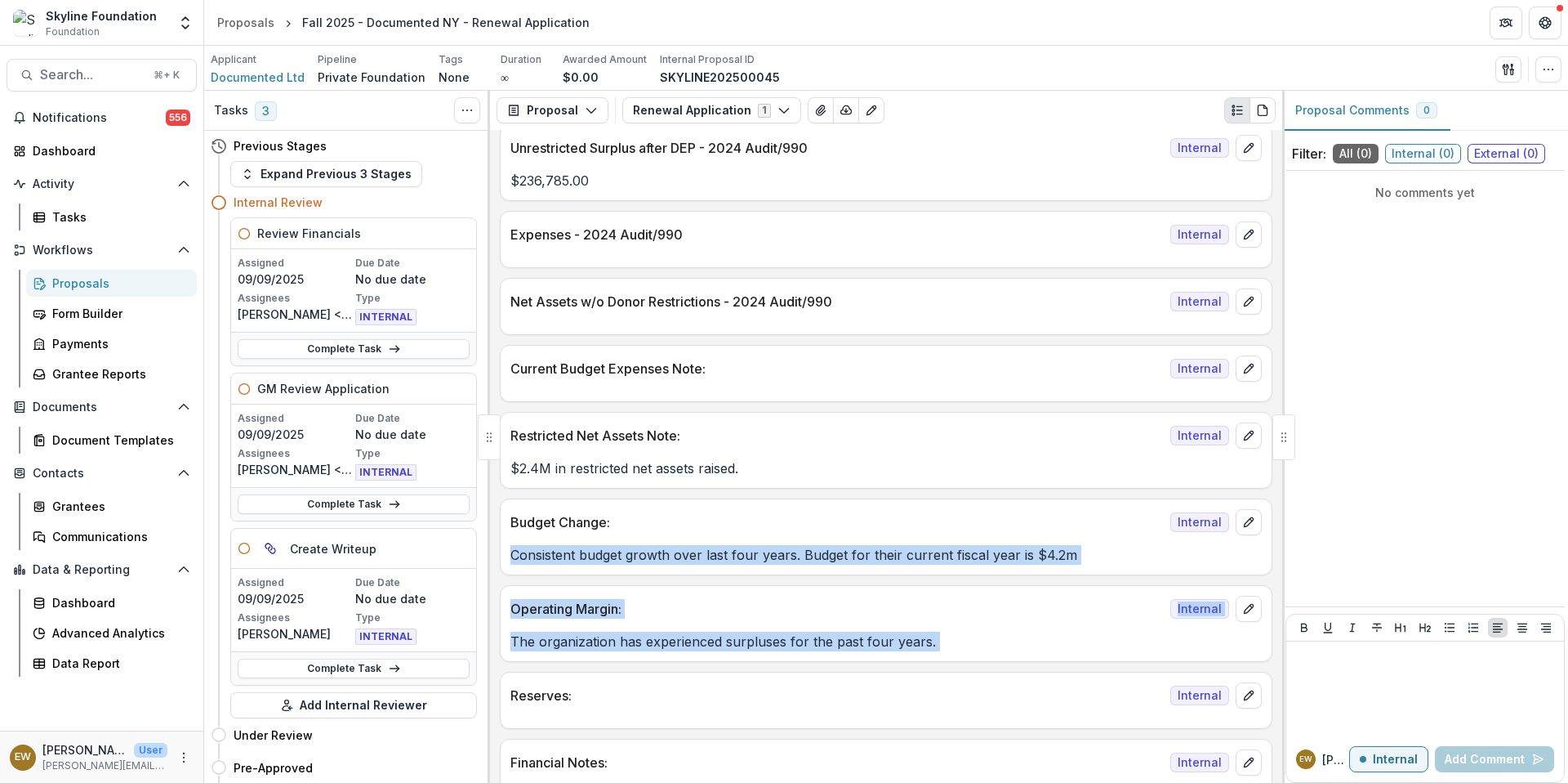
drag, startPoint x: 708, startPoint y: 549, endPoint x: 863, endPoint y: 629, distance: 174.4
click at [724, 660] on div "Text Block Internal Grant Note & Flags Internal Who completed the application? …" at bounding box center [886, 456] width 792 height 652
click at [911, 619] on div "Operating Margin: Internal" at bounding box center [886, 604] width 771 height 36
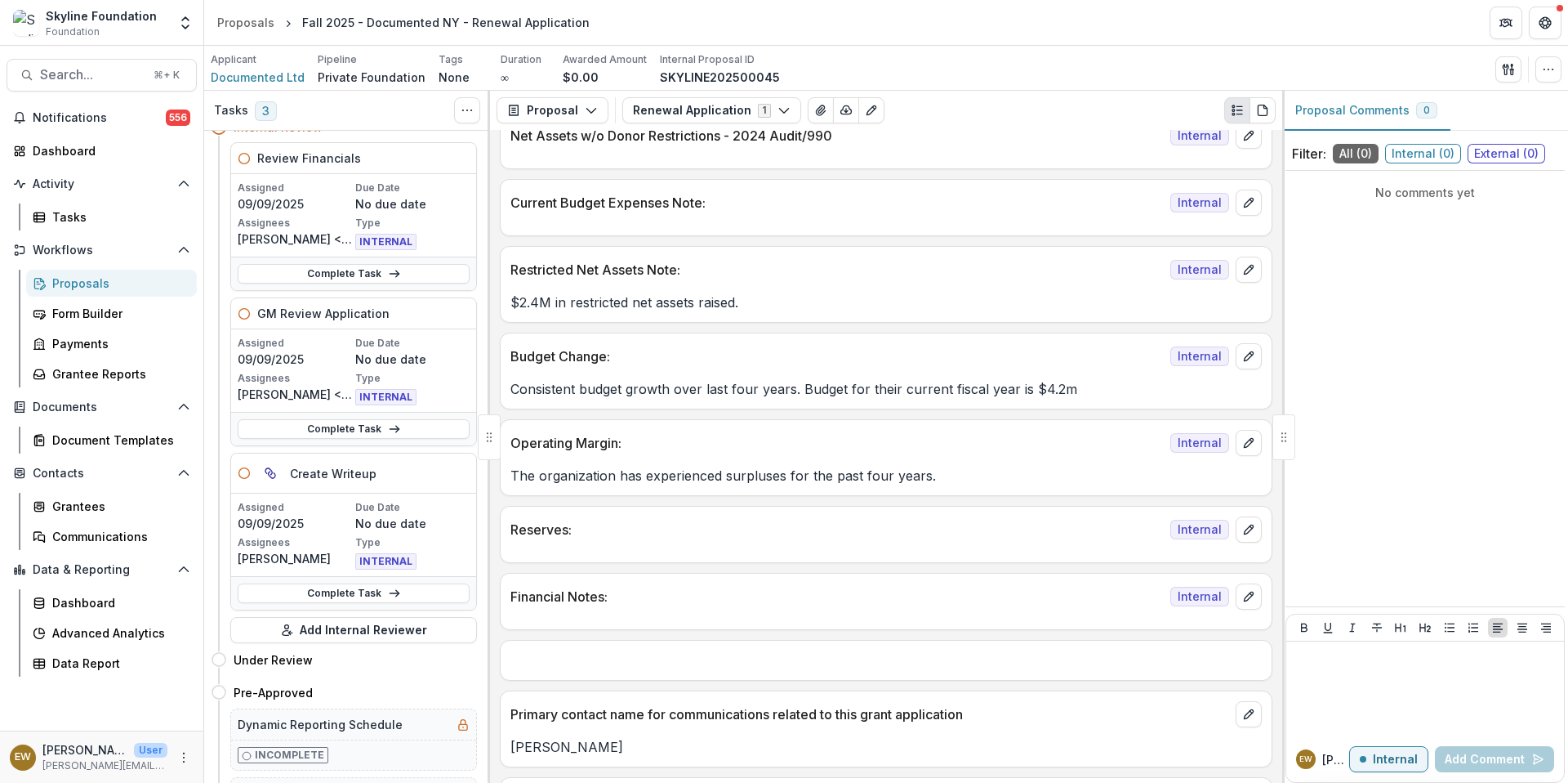
scroll to position [76, 0]
click at [730, 393] on p "Consistent budget growth over last four years. Budget for their current fiscal …" at bounding box center [886, 389] width 751 height 20
